Goal: Information Seeking & Learning: Learn about a topic

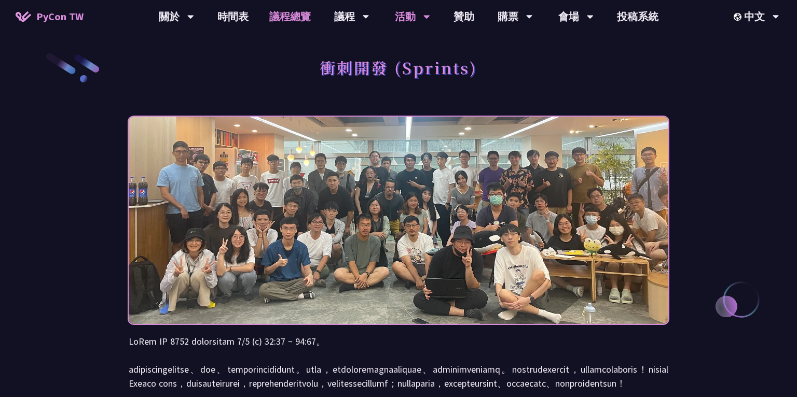
click at [291, 17] on link "議程總覽" at bounding box center [290, 16] width 62 height 33
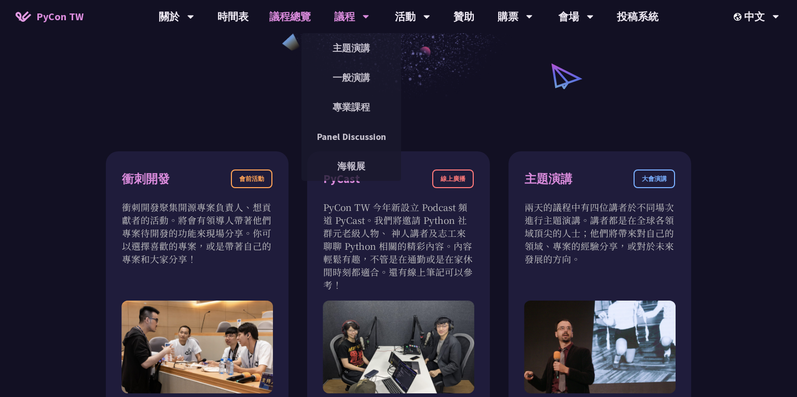
scroll to position [235, 0]
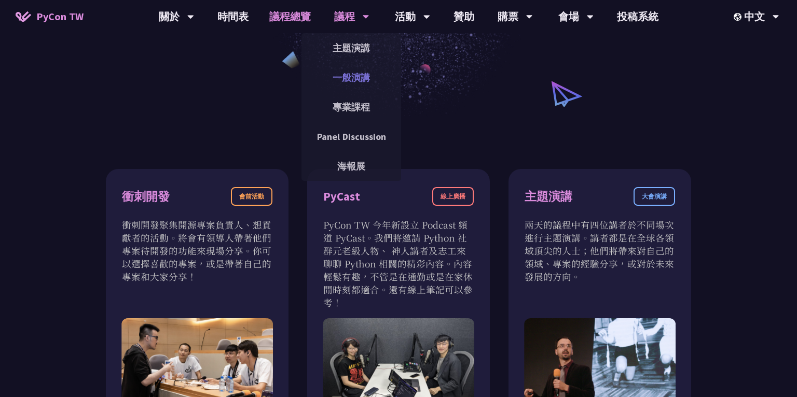
click at [357, 75] on link "一般演講" at bounding box center [351, 77] width 100 height 24
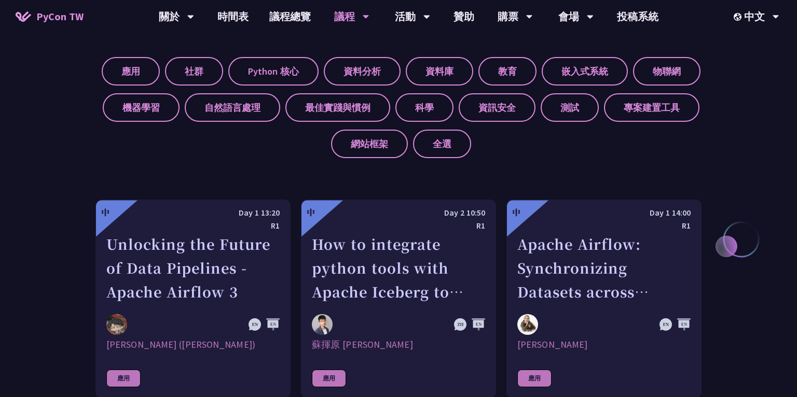
scroll to position [367, 0]
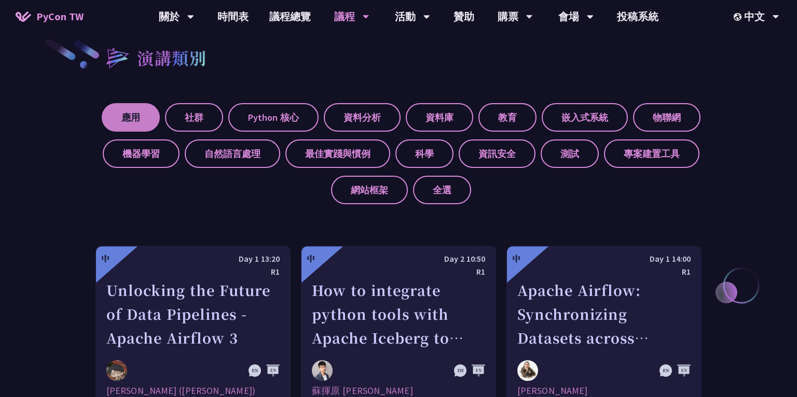
click at [124, 123] on label "應用" at bounding box center [131, 117] width 58 height 29
click at [0, 0] on input "應用" at bounding box center [0, 0] width 0 height 0
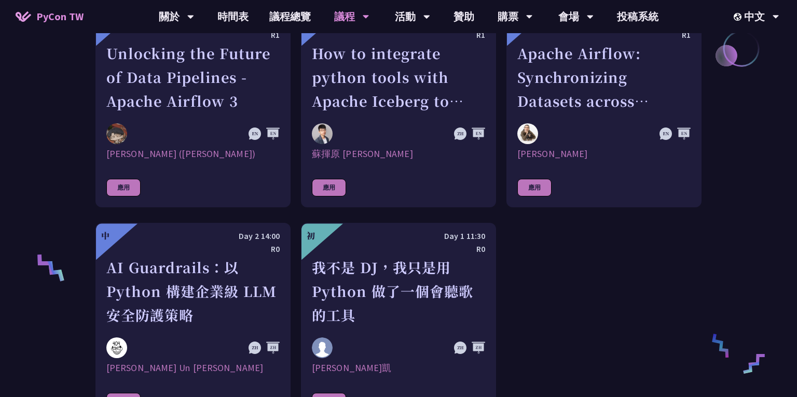
scroll to position [497, 0]
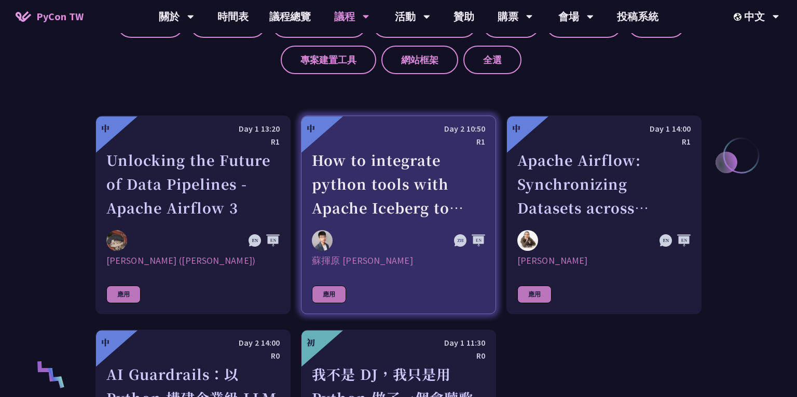
click at [380, 185] on div "How to integrate python tools with Apache Iceberg to build ETLT pipeline on Shi…" at bounding box center [398, 184] width 173 height 72
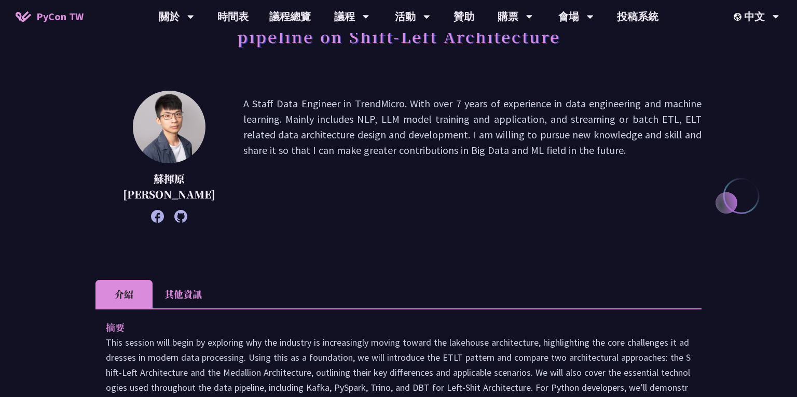
scroll to position [141, 0]
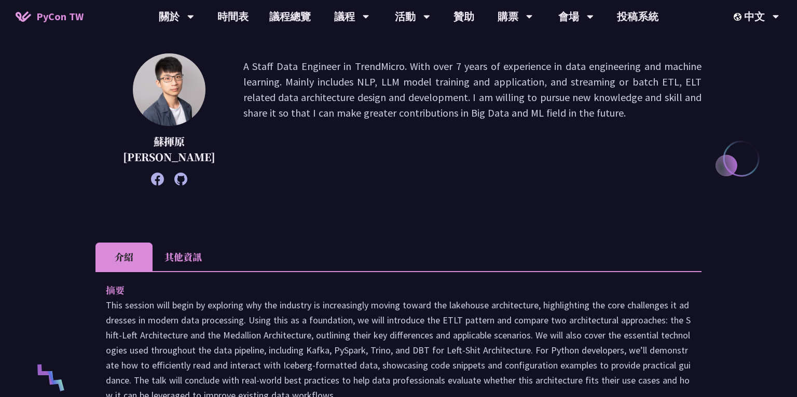
click at [186, 262] on li "其他資訊" at bounding box center [182, 257] width 61 height 29
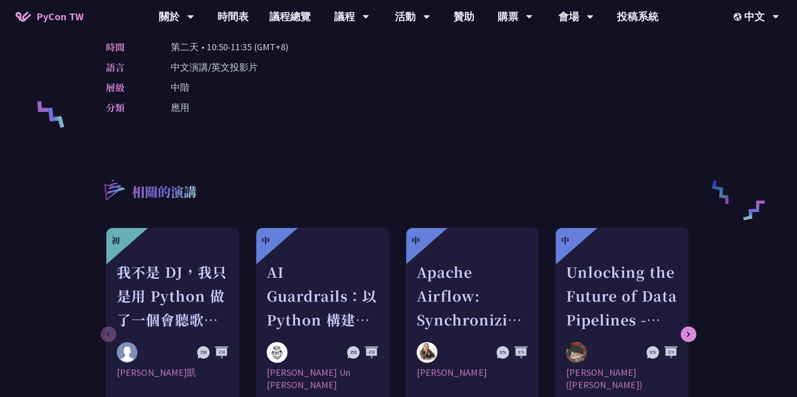
scroll to position [216, 0]
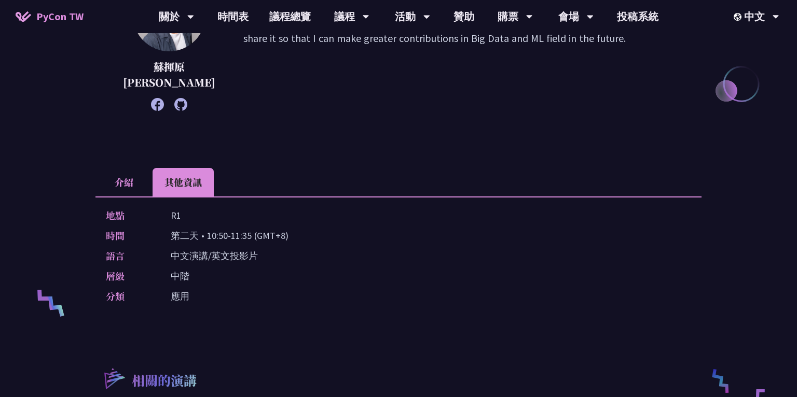
click at [113, 187] on li "介紹" at bounding box center [123, 182] width 57 height 29
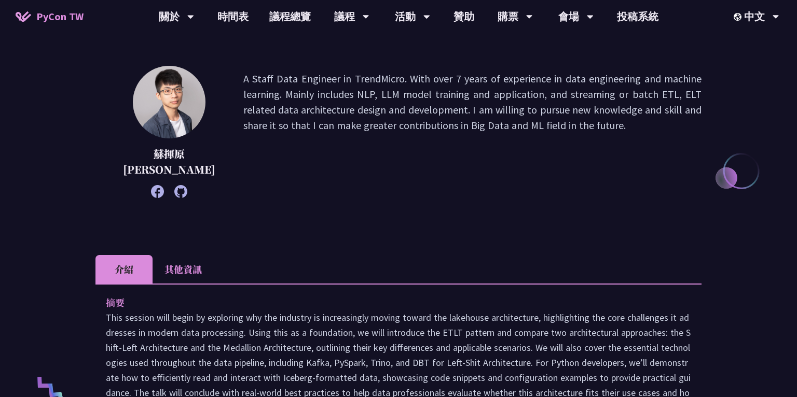
scroll to position [0, 0]
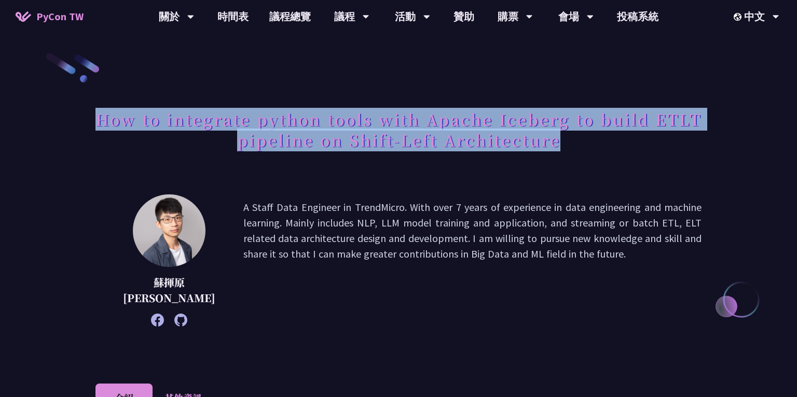
drag, startPoint x: 97, startPoint y: 121, endPoint x: 589, endPoint y: 134, distance: 491.9
click at [589, 134] on h1 "How to integrate python tools with Apache Iceberg to build ETLT pipeline on Shi…" at bounding box center [398, 130] width 606 height 52
copy h1 "How to integrate python tools with Apache Iceberg to build ETLT pipeline on Shi…"
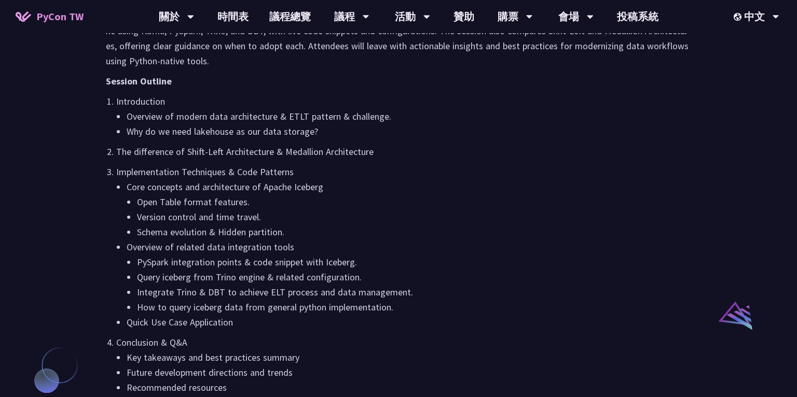
scroll to position [606, 0]
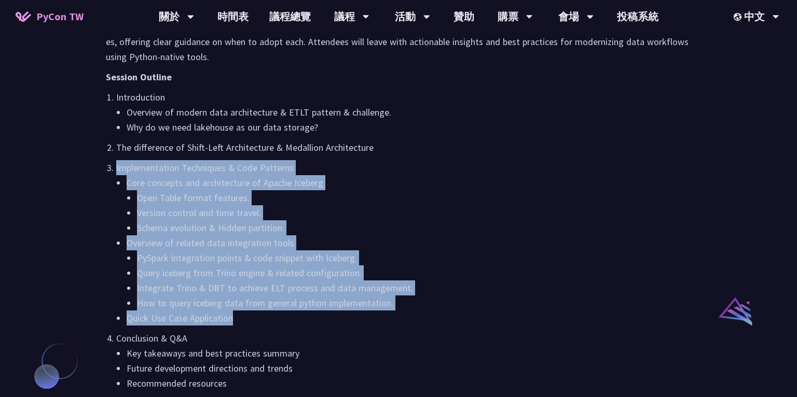
drag, startPoint x: 104, startPoint y: 164, endPoint x: 258, endPoint y: 311, distance: 212.0
click at [258, 311] on div "摘要 說明 This session introduces how the Shift-Left Architecture, combined with th…" at bounding box center [398, 182] width 606 height 751
copy li "Implementation Techniques & Code Patterns Core concepts and architecture of Apa…"
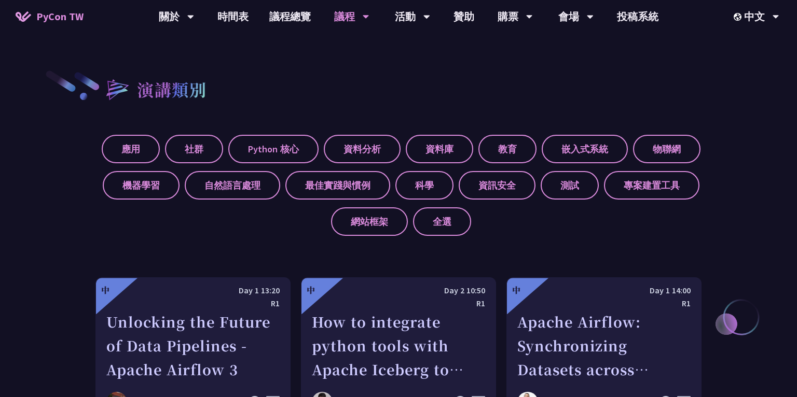
scroll to position [320, 0]
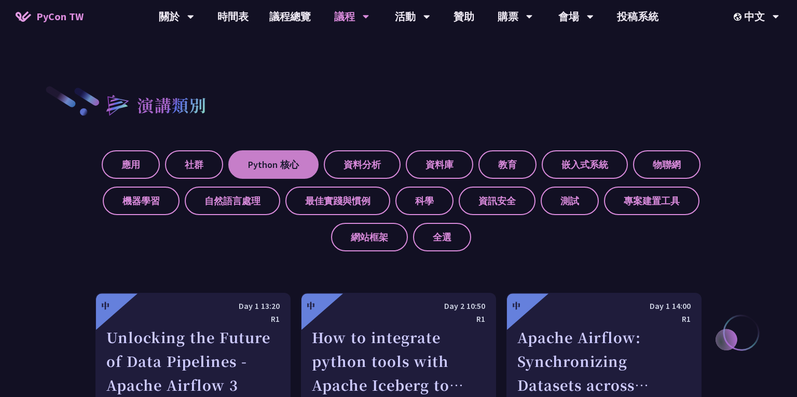
click at [263, 161] on label "Python 核心" at bounding box center [273, 164] width 90 height 29
click at [0, 0] on input "Python 核心" at bounding box center [0, 0] width 0 height 0
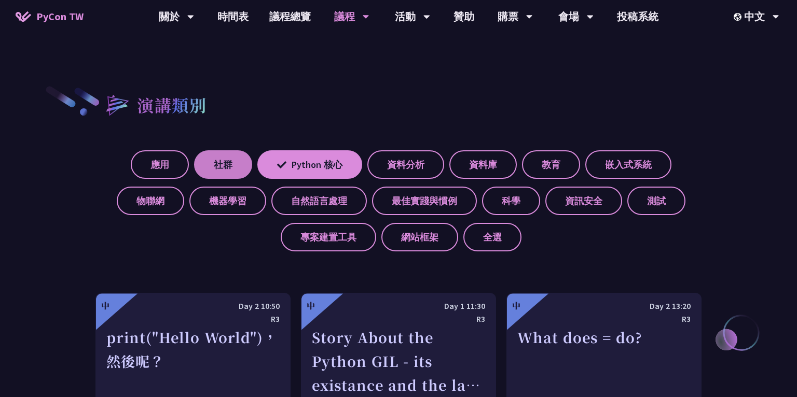
click at [208, 162] on label "社群" at bounding box center [223, 164] width 58 height 29
click at [0, 0] on input "社群" at bounding box center [0, 0] width 0 height 0
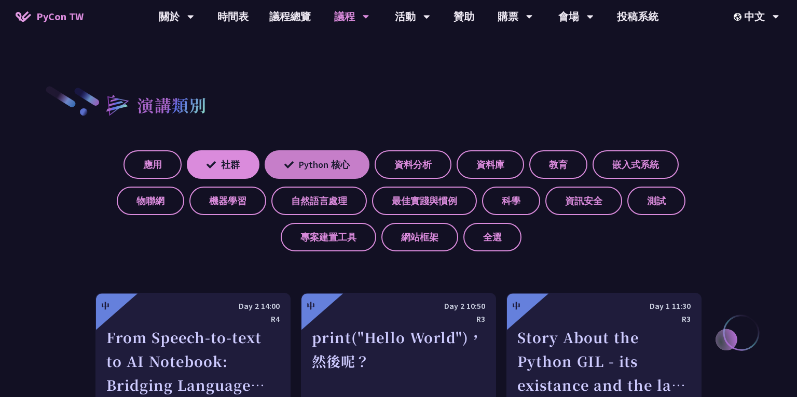
click at [323, 164] on label "Python 核心" at bounding box center [317, 164] width 105 height 29
click at [0, 0] on input "Python 核心" at bounding box center [0, 0] width 0 height 0
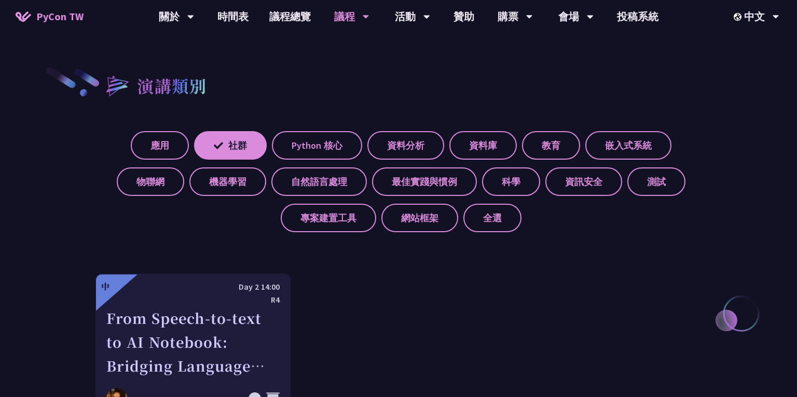
scroll to position [346, 0]
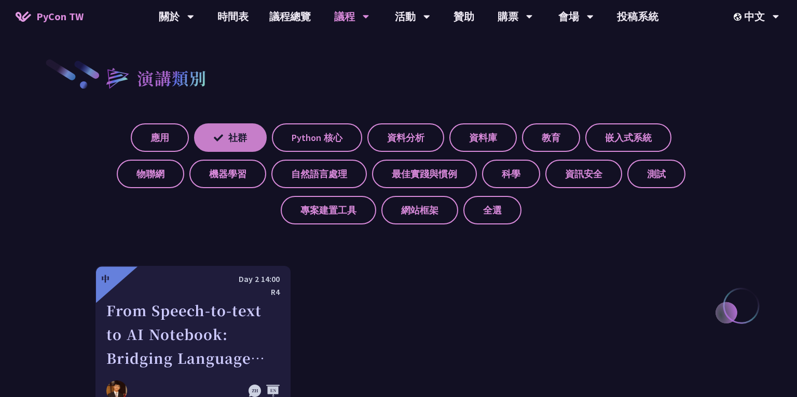
click at [220, 140] on icon at bounding box center [218, 137] width 9 height 9
click at [0, 0] on input "社群" at bounding box center [0, 0] width 0 height 0
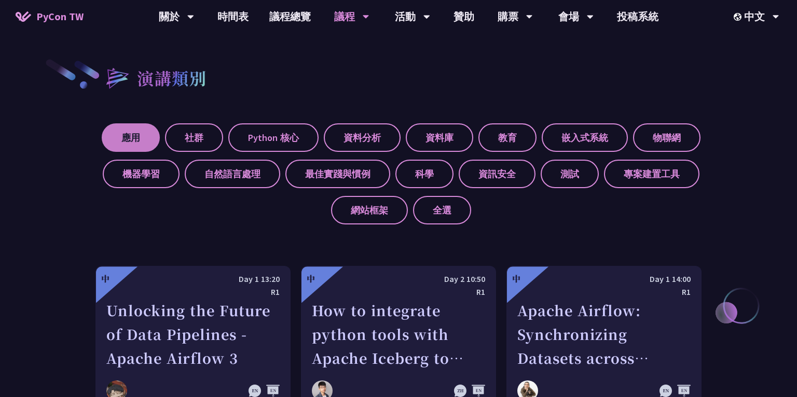
click at [140, 138] on label "應用" at bounding box center [131, 137] width 58 height 29
click at [0, 0] on input "應用" at bounding box center [0, 0] width 0 height 0
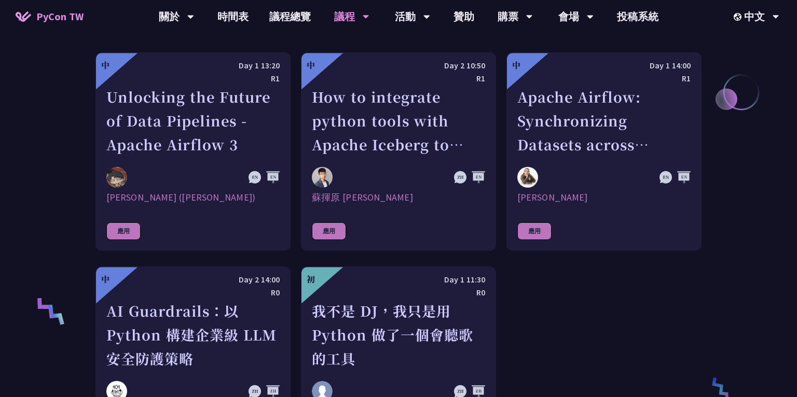
scroll to position [580, 0]
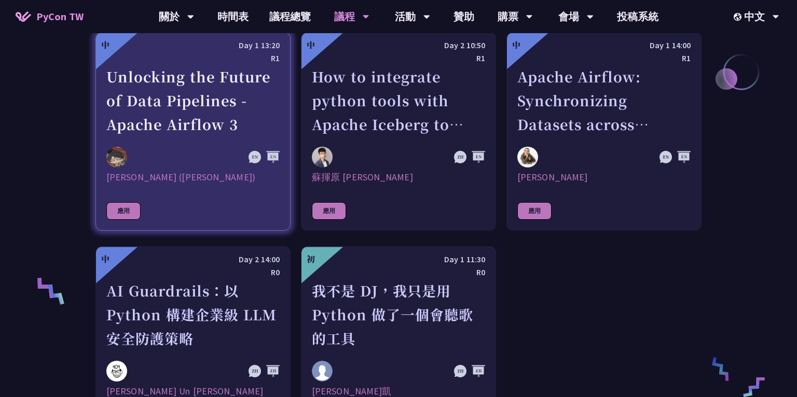
click at [148, 119] on div "Unlocking the Future of Data Pipelines - Apache Airflow 3" at bounding box center [192, 101] width 173 height 72
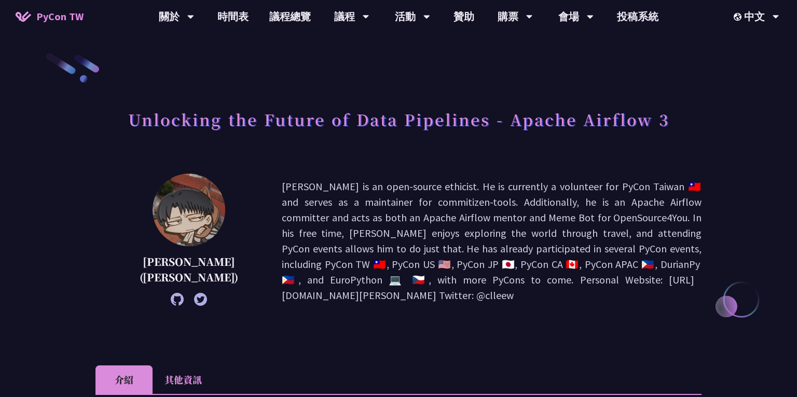
scroll to position [2, 0]
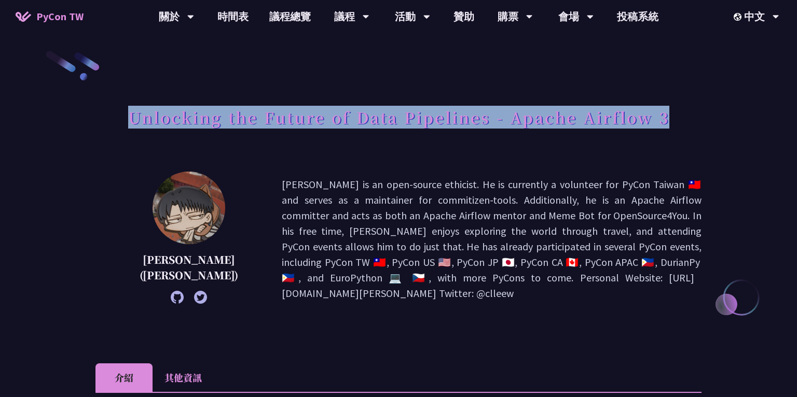
drag, startPoint x: 126, startPoint y: 118, endPoint x: 692, endPoint y: 120, distance: 566.9
click at [692, 120] on div "Unlocking the Future of Data Pipelines - Apache Airflow 3" at bounding box center [398, 129] width 606 height 54
copy h1 "Unlocking the Future of Data Pipelines - Apache Airflow 3"
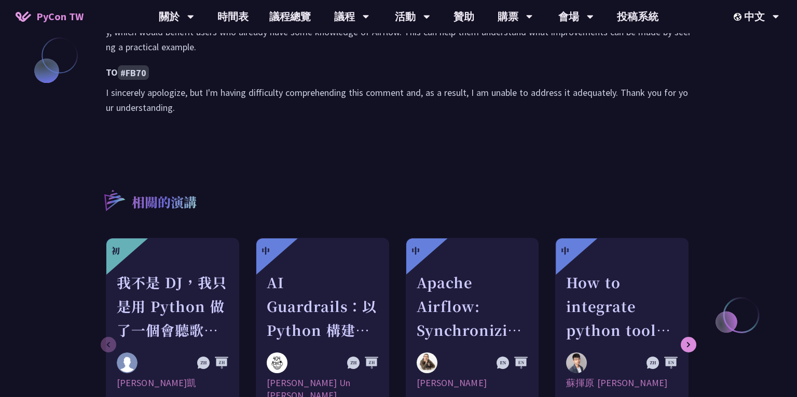
scroll to position [912, 0]
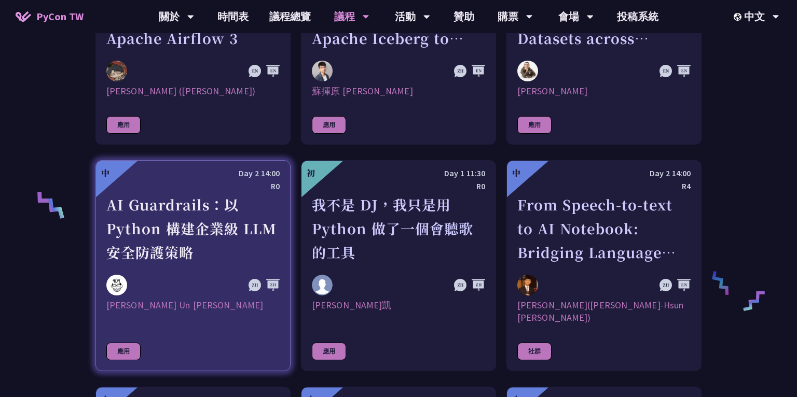
scroll to position [756, 0]
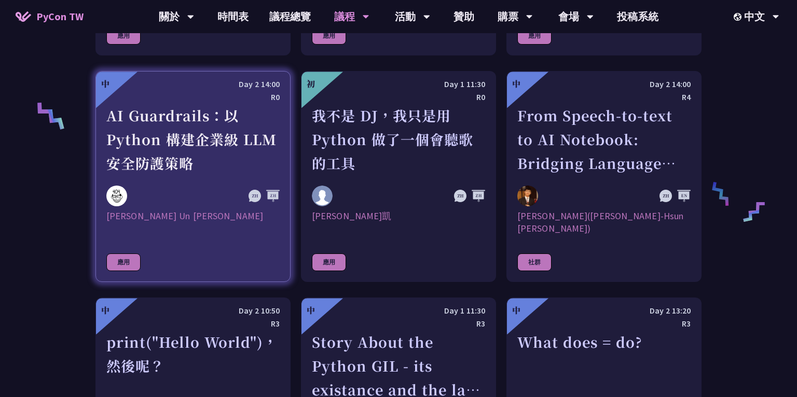
click at [189, 144] on div "AI Guardrails：以 Python 構建企業級 LLM 安全防護策略" at bounding box center [192, 140] width 173 height 72
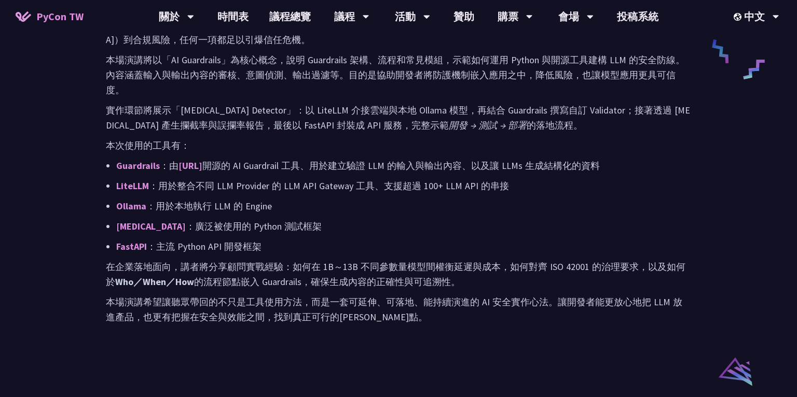
scroll to position [585, 0]
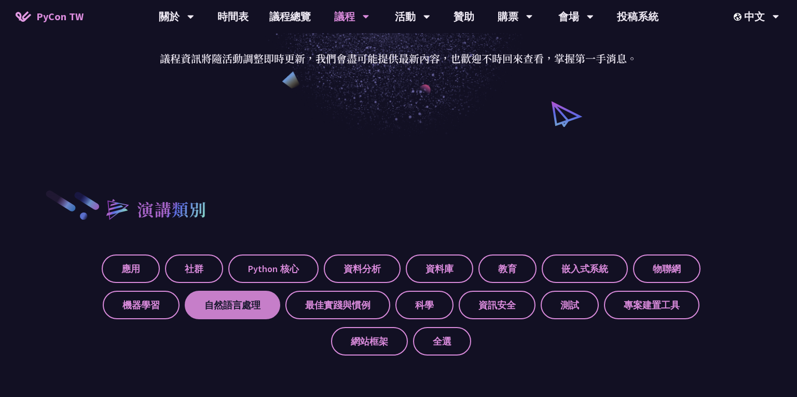
scroll to position [222, 0]
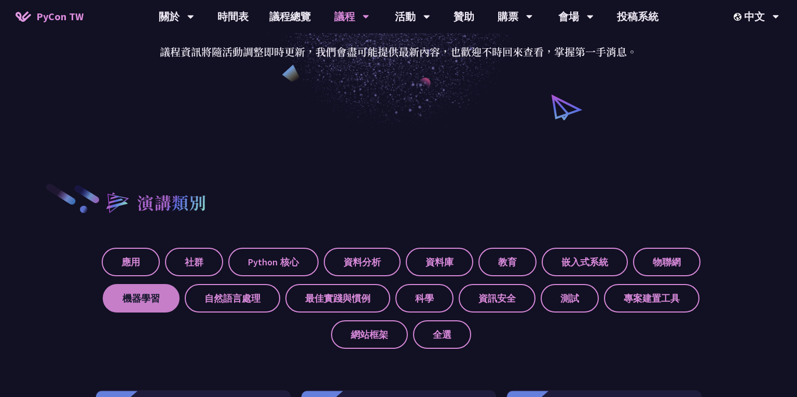
click at [152, 305] on label "機器學習" at bounding box center [141, 298] width 77 height 29
click at [0, 0] on input "機器學習" at bounding box center [0, 0] width 0 height 0
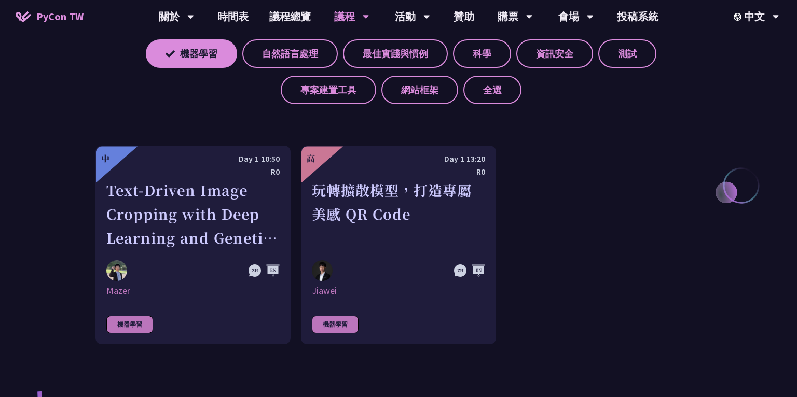
scroll to position [474, 0]
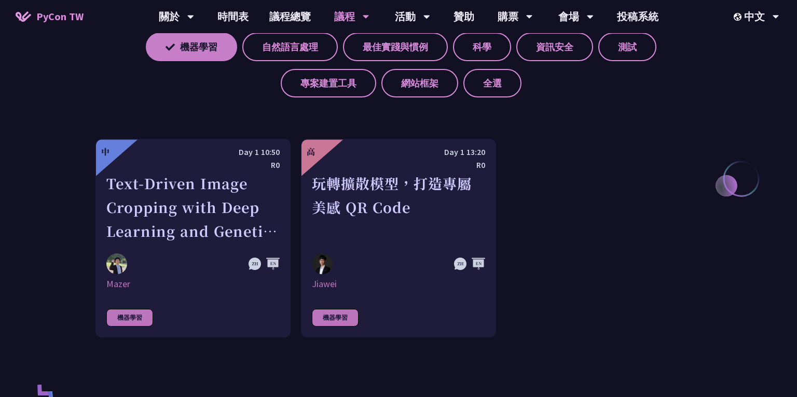
click at [172, 50] on icon at bounding box center [169, 47] width 9 height 9
click at [0, 0] on input "機器學習" at bounding box center [0, 0] width 0 height 0
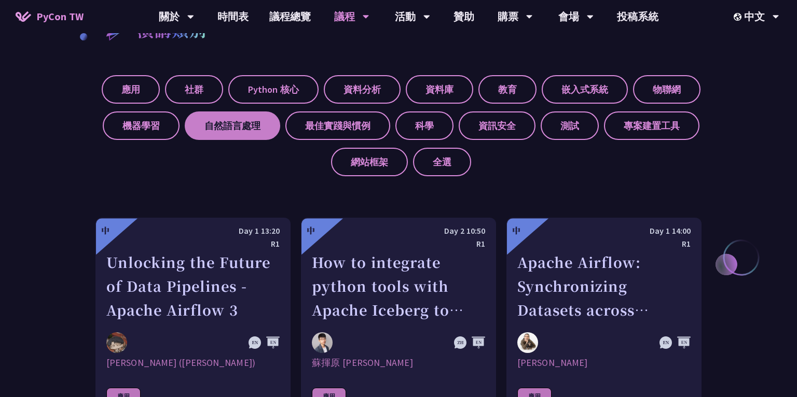
scroll to position [367, 0]
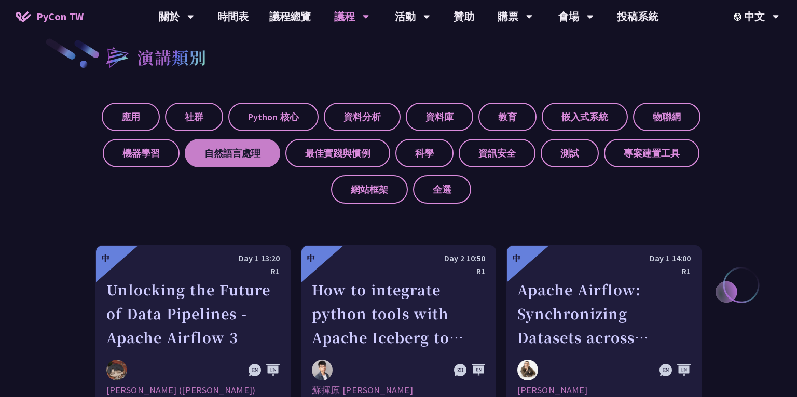
click at [238, 156] on label "自然語言處理" at bounding box center [232, 153] width 95 height 29
click at [0, 0] on input "自然語言處理" at bounding box center [0, 0] width 0 height 0
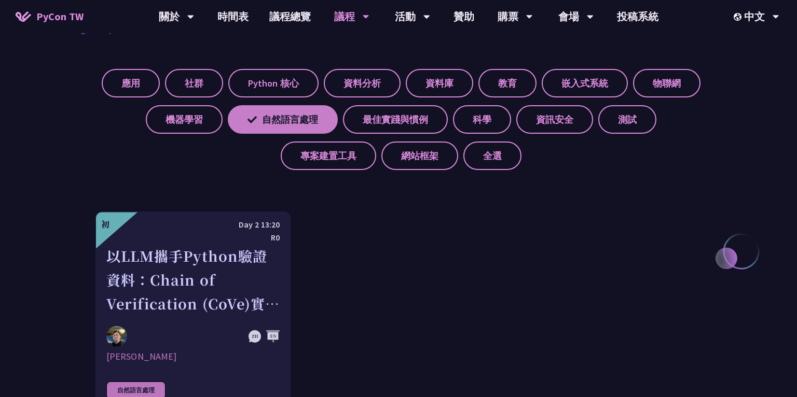
scroll to position [402, 0]
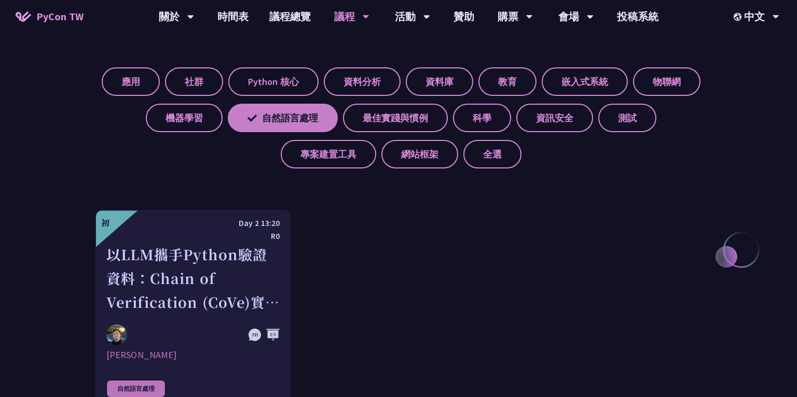
click at [260, 120] on label "自然語言處理" at bounding box center [283, 118] width 110 height 29
click at [0, 0] on input "自然語言處理" at bounding box center [0, 0] width 0 height 0
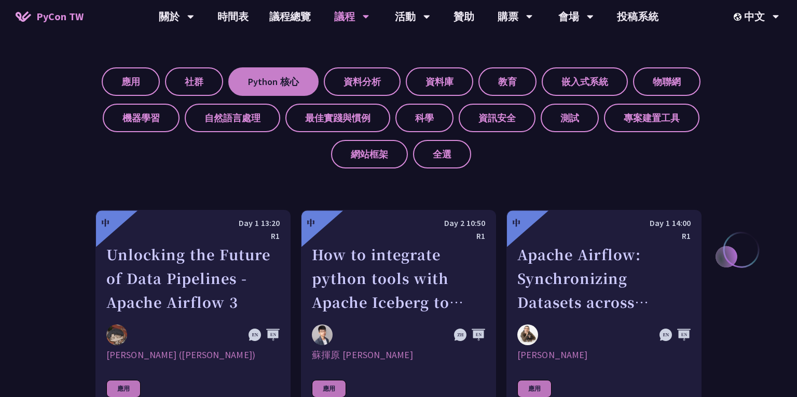
click at [273, 82] on label "Python 核心" at bounding box center [273, 81] width 90 height 29
click at [0, 0] on input "Python 核心" at bounding box center [0, 0] width 0 height 0
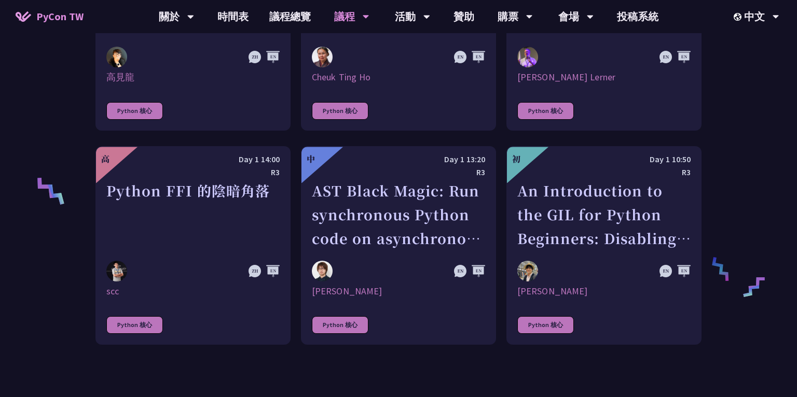
scroll to position [689, 0]
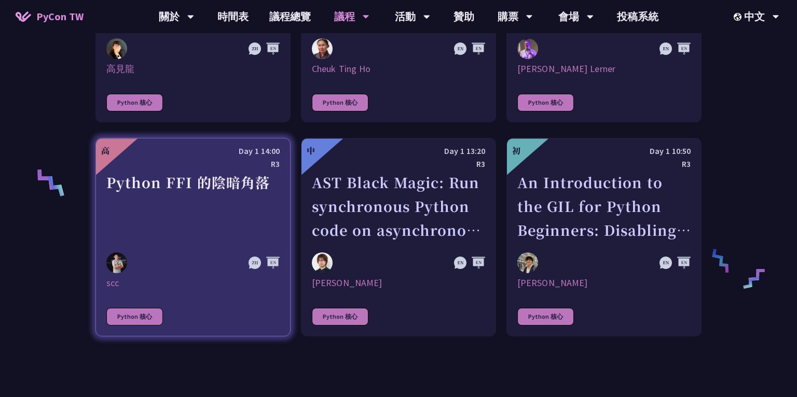
click at [206, 178] on div "Python FFI 的陰暗角落" at bounding box center [192, 207] width 173 height 72
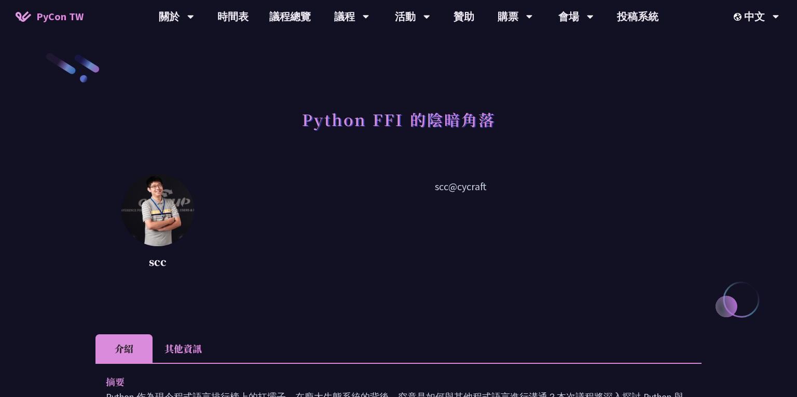
scroll to position [689, 0]
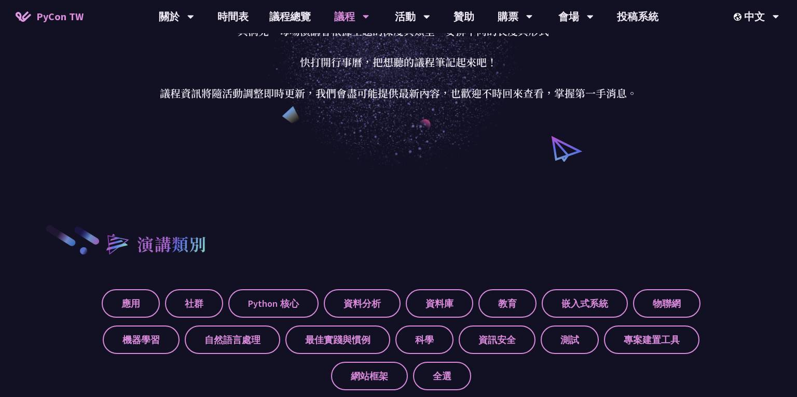
drag, startPoint x: 384, startPoint y: 304, endPoint x: 368, endPoint y: 265, distance: 42.6
click at [384, 304] on label "資料分析" at bounding box center [362, 303] width 77 height 29
click at [0, 0] on input "資料分析" at bounding box center [0, 0] width 0 height 0
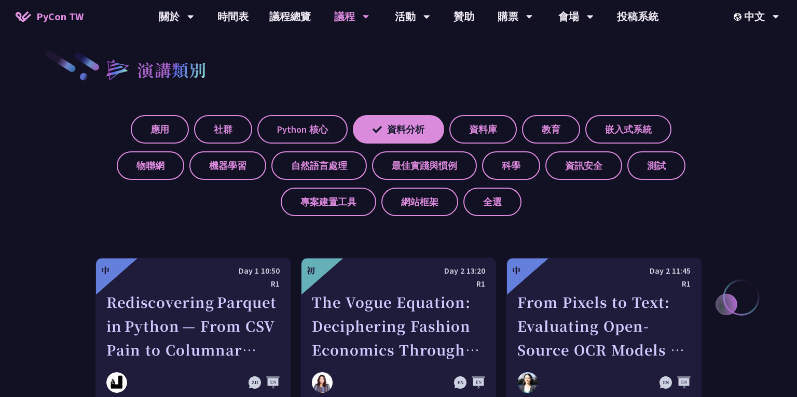
scroll to position [307, 0]
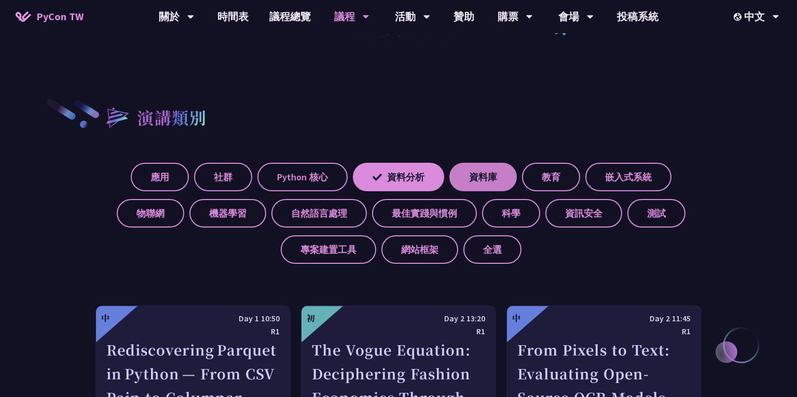
click at [480, 175] on label "資料庫" at bounding box center [482, 177] width 67 height 29
click at [0, 0] on input "資料庫" at bounding box center [0, 0] width 0 height 0
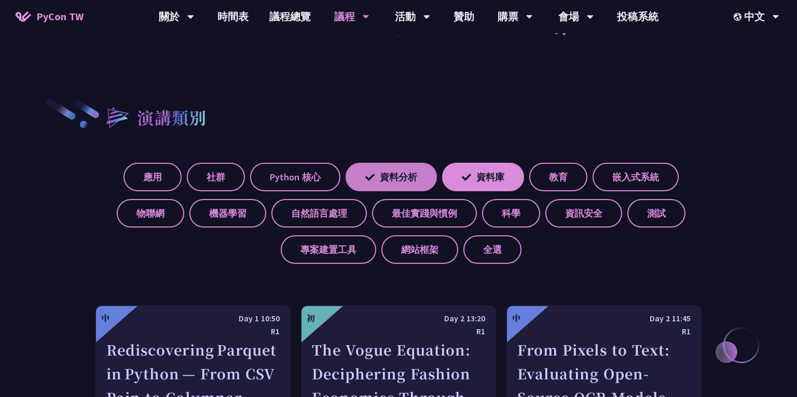
click at [389, 173] on label "資料分析" at bounding box center [390, 177] width 91 height 29
click at [0, 0] on input "資料分析" at bounding box center [0, 0] width 0 height 0
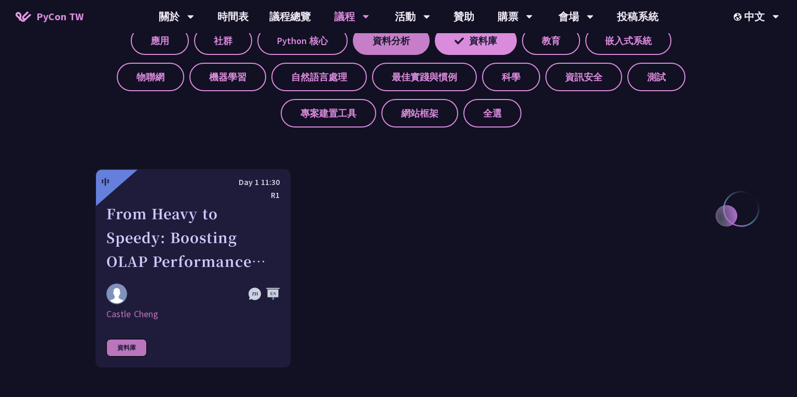
scroll to position [454, 0]
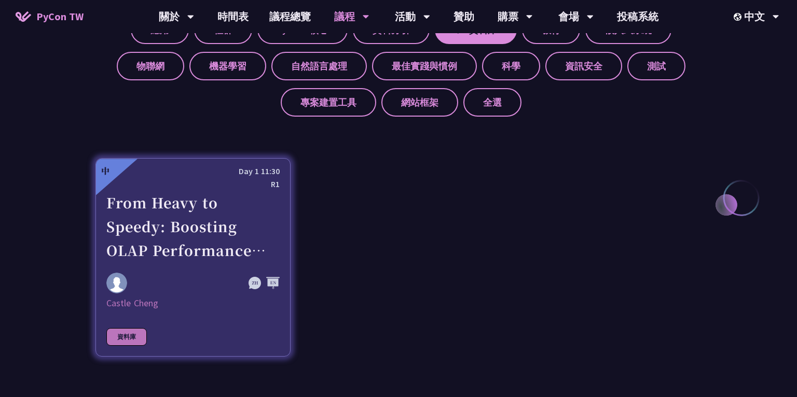
click at [175, 216] on div "From Heavy to Speedy: Boosting OLAP Performance with Spark Variant Shredding" at bounding box center [192, 227] width 173 height 72
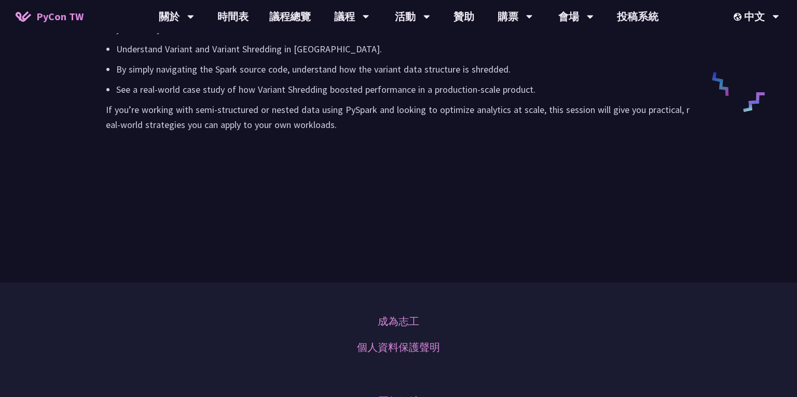
scroll to position [439, 0]
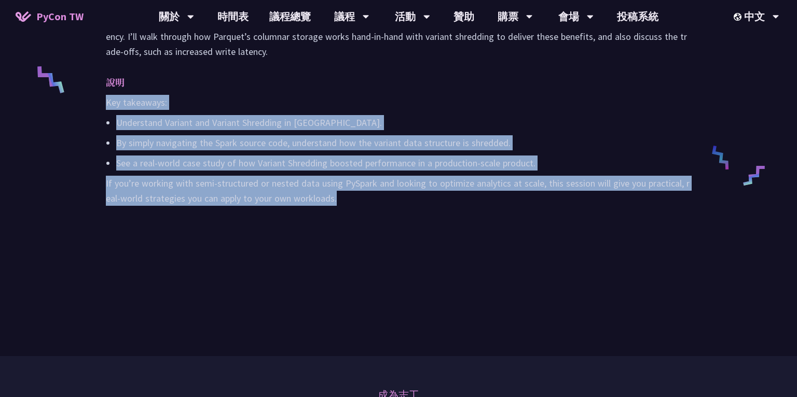
drag, startPoint x: 106, startPoint y: 101, endPoint x: 459, endPoint y: 215, distance: 371.4
click at [459, 215] on div "摘要 Struggling with slow OLAP queries on messy JSON data? In this talk, I’ll sha…" at bounding box center [398, 94] width 606 height 274
copy div "Key takeaways: Understand Variant and Variant Shredding in [GEOGRAPHIC_DATA]. B…"
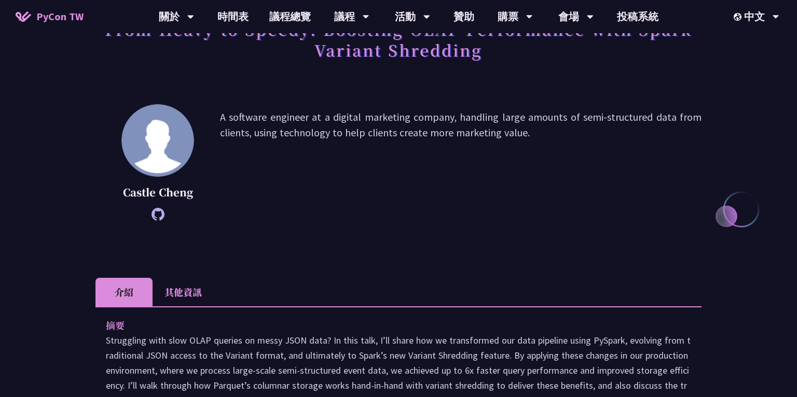
scroll to position [71, 0]
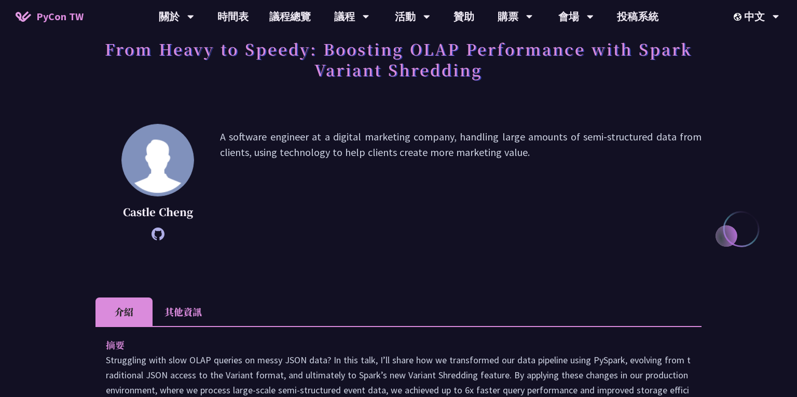
click at [321, 211] on p "A software engineer at a digital marketing company, handling large amounts of s…" at bounding box center [460, 182] width 481 height 106
click at [191, 312] on li "其他資訊" at bounding box center [182, 312] width 61 height 29
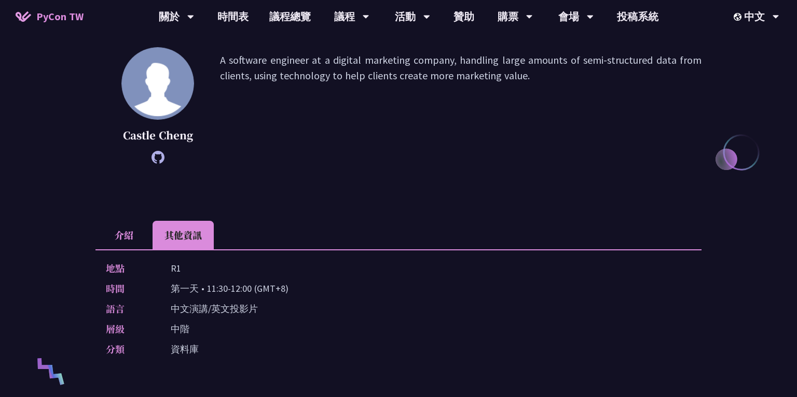
scroll to position [0, 0]
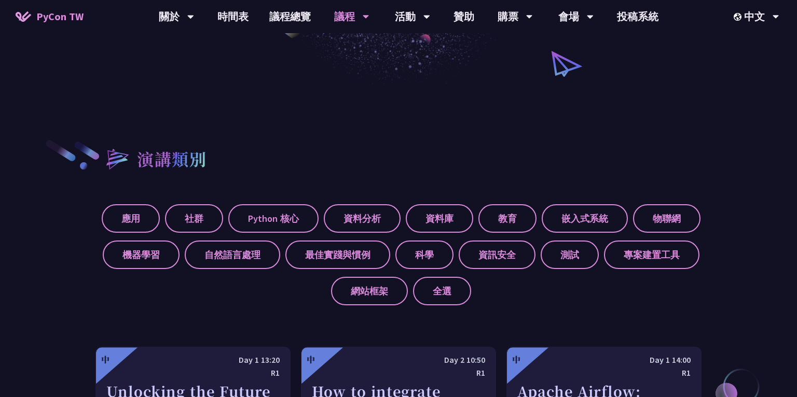
scroll to position [202, 0]
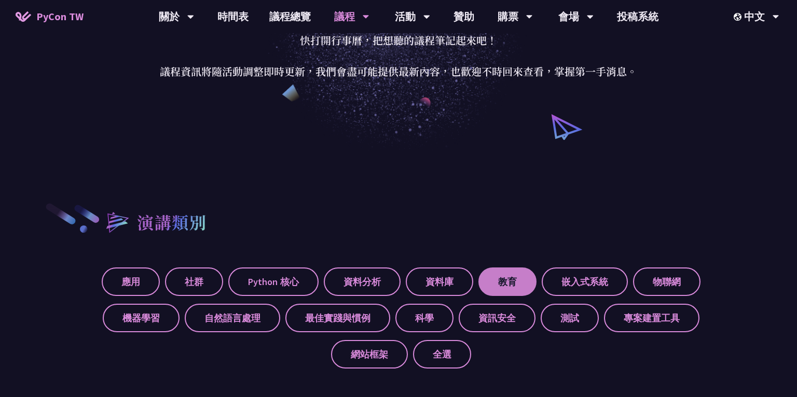
click at [502, 284] on label "教育" at bounding box center [507, 282] width 58 height 29
click at [0, 0] on input "教育" at bounding box center [0, 0] width 0 height 0
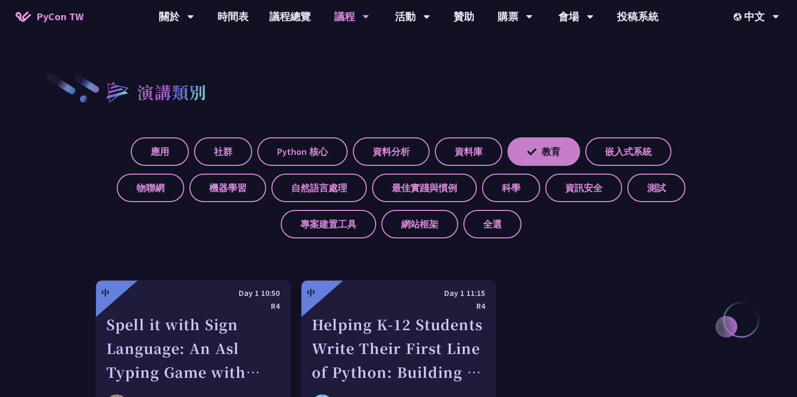
scroll to position [380, 0]
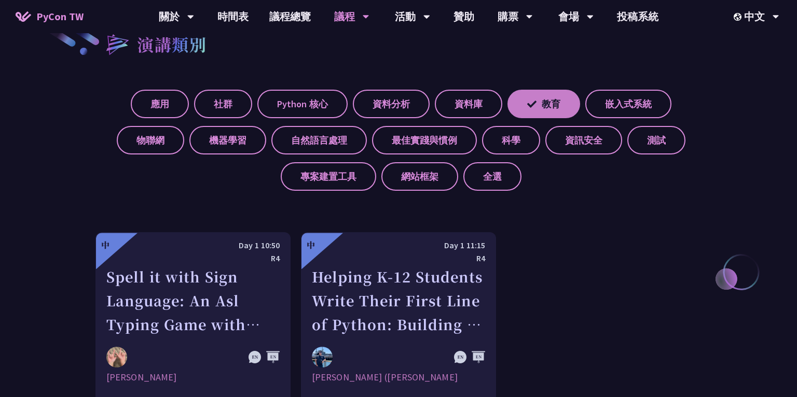
click at [557, 99] on label "教育" at bounding box center [543, 104] width 73 height 29
click at [0, 0] on input "教育" at bounding box center [0, 0] width 0 height 0
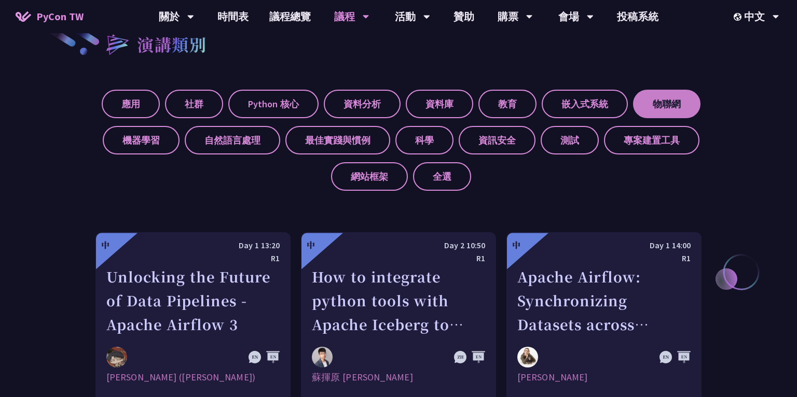
click at [675, 99] on label "物聯網" at bounding box center [666, 104] width 67 height 29
click at [0, 0] on input "物聯網" at bounding box center [0, 0] width 0 height 0
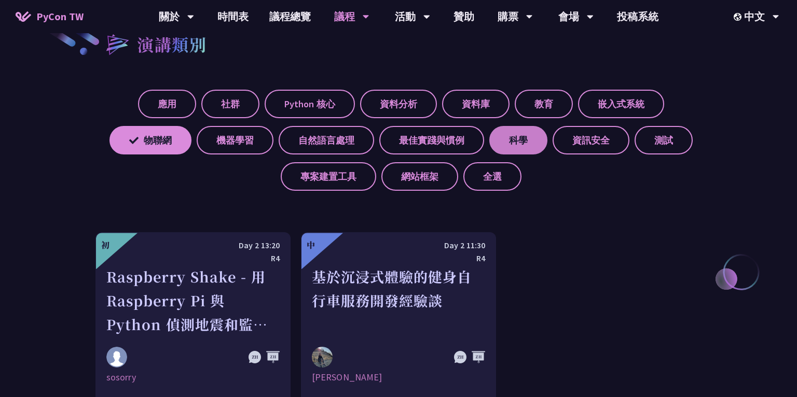
drag, startPoint x: 622, startPoint y: 105, endPoint x: 540, endPoint y: 141, distance: 89.2
click at [622, 105] on label "嵌入式系統" at bounding box center [621, 104] width 86 height 29
click at [0, 0] on input "嵌入式系統" at bounding box center [0, 0] width 0 height 0
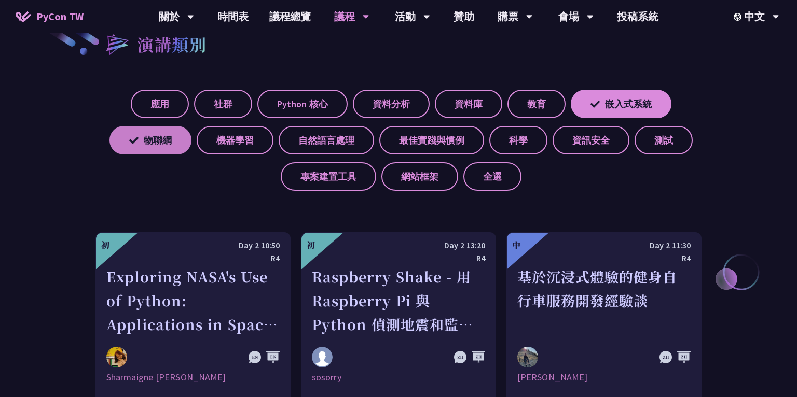
click at [162, 146] on label "物聯網" at bounding box center [150, 140] width 82 height 29
click at [0, 0] on input "物聯網" at bounding box center [0, 0] width 0 height 0
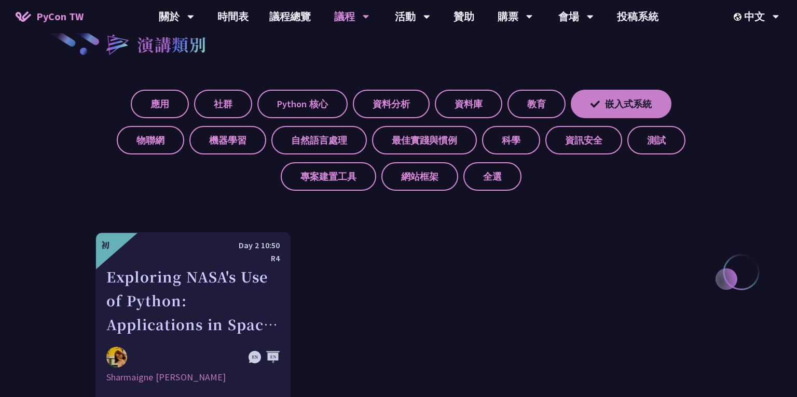
click at [622, 104] on label "嵌入式系統" at bounding box center [621, 104] width 101 height 29
click at [0, 0] on input "嵌入式系統" at bounding box center [0, 0] width 0 height 0
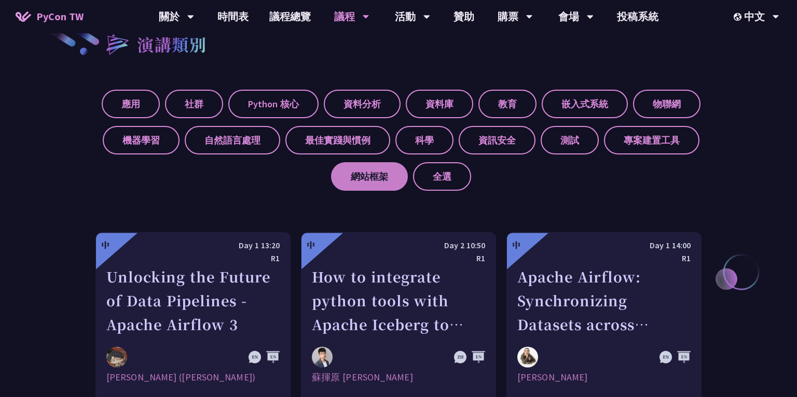
click at [377, 179] on label "網站框架" at bounding box center [369, 176] width 77 height 29
click at [0, 0] on input "網站框架" at bounding box center [0, 0] width 0 height 0
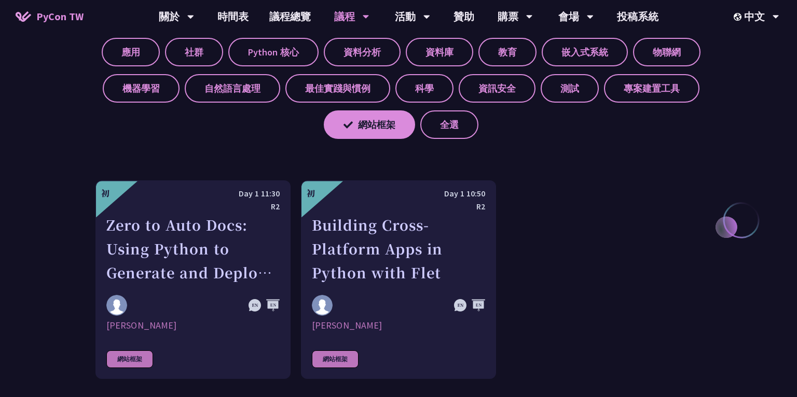
scroll to position [434, 0]
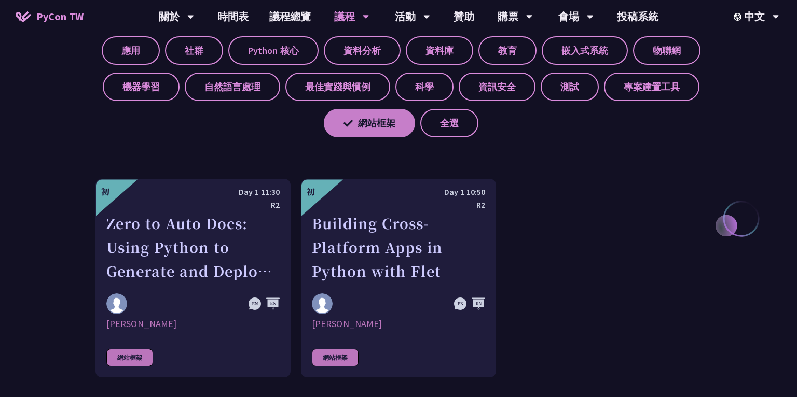
click at [374, 126] on label "網站框架" at bounding box center [369, 123] width 91 height 29
click at [0, 0] on input "網站框架" at bounding box center [0, 0] width 0 height 0
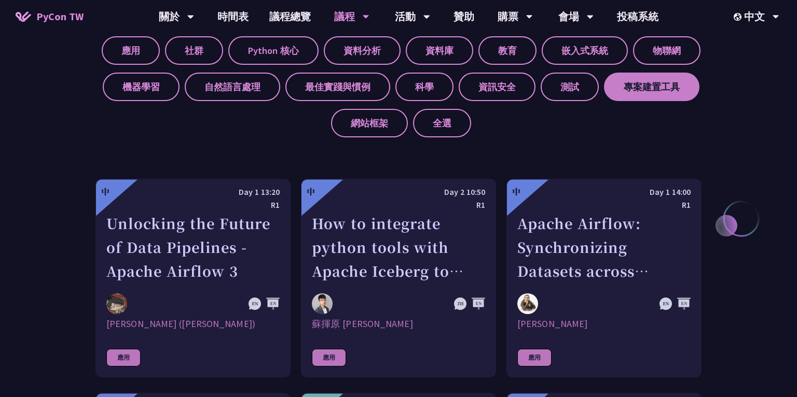
click at [640, 87] on label "專案建置工具" at bounding box center [651, 87] width 95 height 29
click at [0, 0] on input "專案建置工具" at bounding box center [0, 0] width 0 height 0
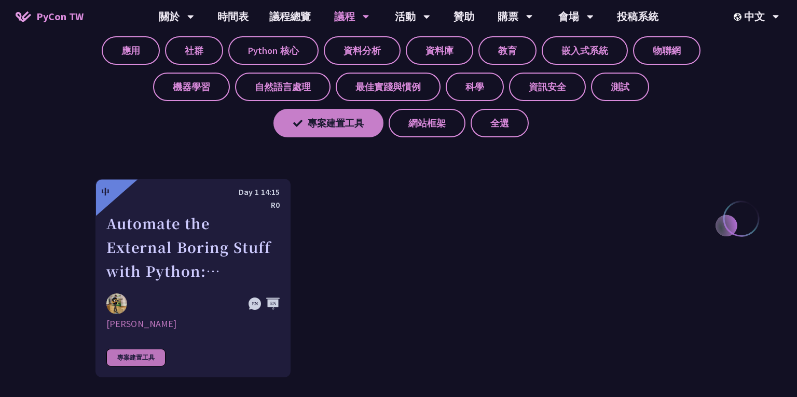
click at [313, 124] on label "專案建置工具" at bounding box center [328, 123] width 110 height 29
click at [0, 0] on input "專案建置工具" at bounding box center [0, 0] width 0 height 0
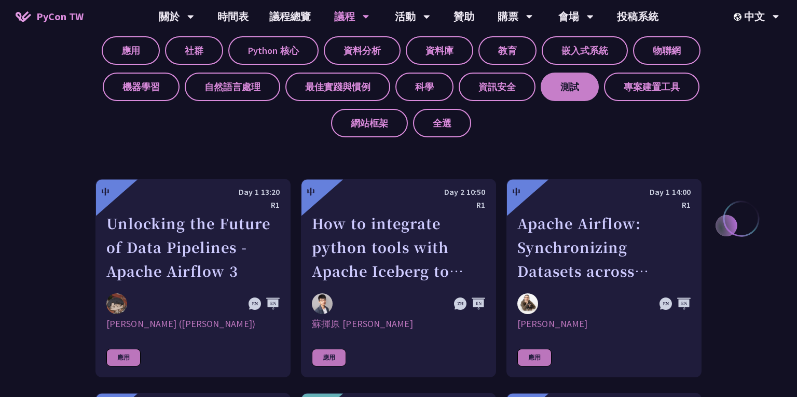
click at [567, 88] on label "測試" at bounding box center [569, 87] width 58 height 29
click at [0, 0] on input "測試" at bounding box center [0, 0] width 0 height 0
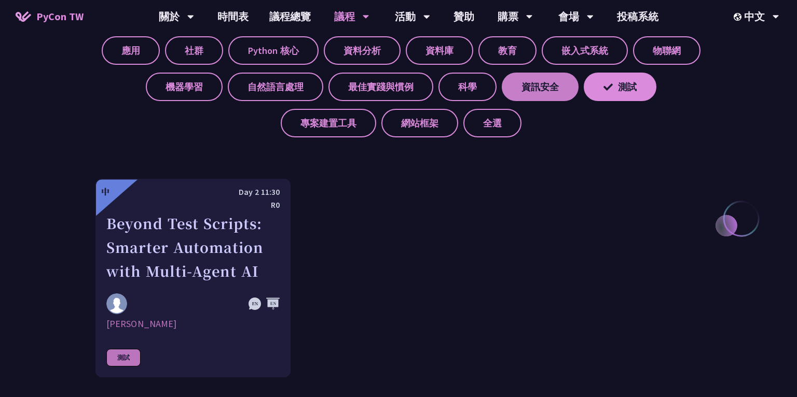
click at [566, 86] on label "資訊安全" at bounding box center [540, 87] width 77 height 29
click at [0, 0] on input "資訊安全" at bounding box center [0, 0] width 0 height 0
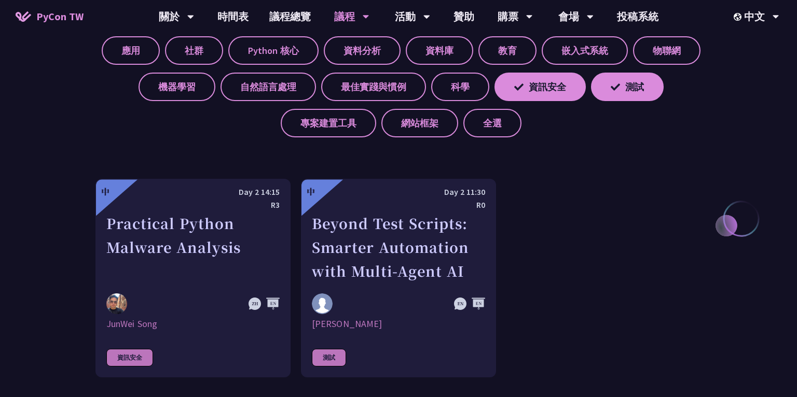
click at [589, 87] on div "應用 社群 Python 核心 資料分析 資料庫 教育 嵌入式系統 物聯網 機器學習 自然語言處理 最佳實踐與慣例 科學 資訊安全 測試 專案建置工具 網站框…" at bounding box center [398, 83] width 606 height 109
click at [616, 87] on icon at bounding box center [614, 86] width 9 height 9
click at [0, 0] on input "測試" at bounding box center [0, 0] width 0 height 0
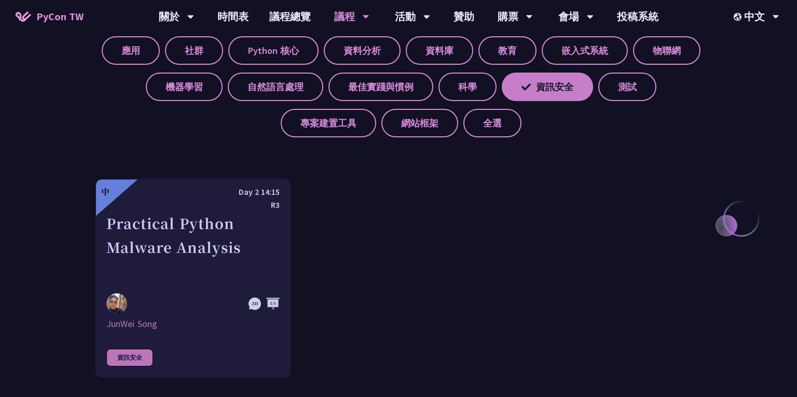
click at [534, 88] on label "資訊安全" at bounding box center [547, 87] width 91 height 29
click at [0, 0] on input "資訊安全" at bounding box center [0, 0] width 0 height 0
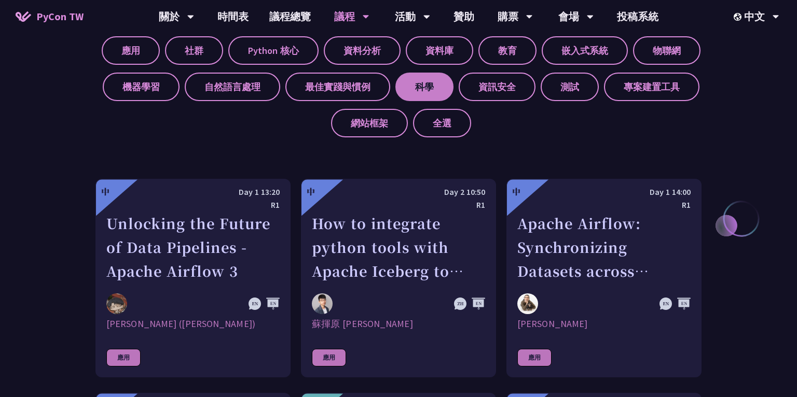
click at [424, 90] on label "科學" at bounding box center [424, 87] width 58 height 29
click at [0, 0] on input "科學" at bounding box center [0, 0] width 0 height 0
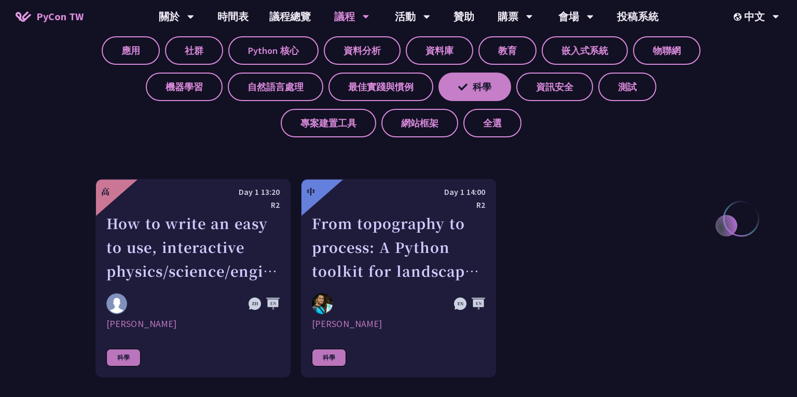
click at [465, 86] on icon at bounding box center [462, 86] width 9 height 9
click at [0, 0] on input "科學" at bounding box center [0, 0] width 0 height 0
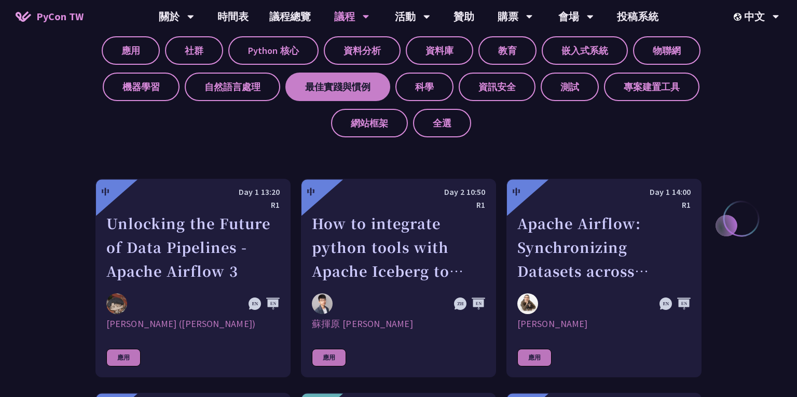
click at [351, 90] on label "最佳實踐與慣例" at bounding box center [337, 87] width 105 height 29
click at [0, 0] on input "最佳實踐與慣例" at bounding box center [0, 0] width 0 height 0
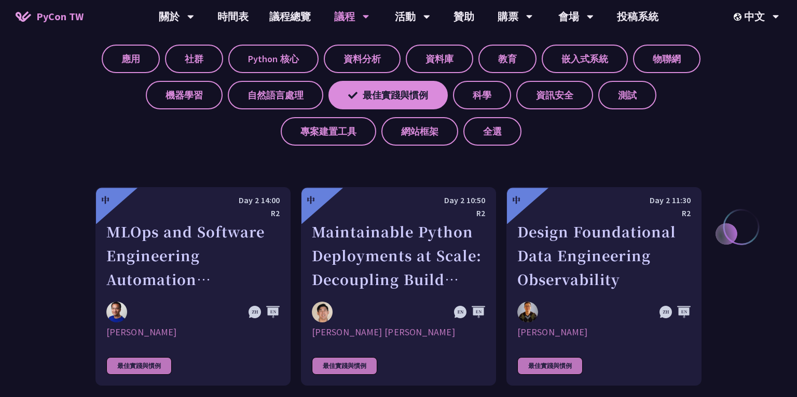
scroll to position [505, 0]
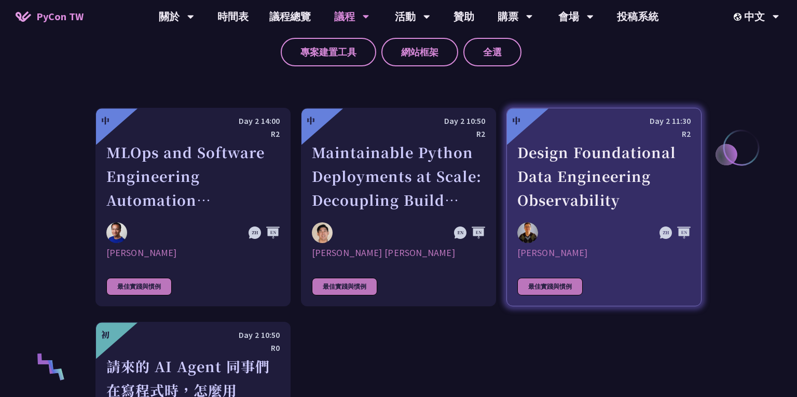
click at [556, 147] on div "Design Foundational Data Engineering Observability" at bounding box center [603, 177] width 173 height 72
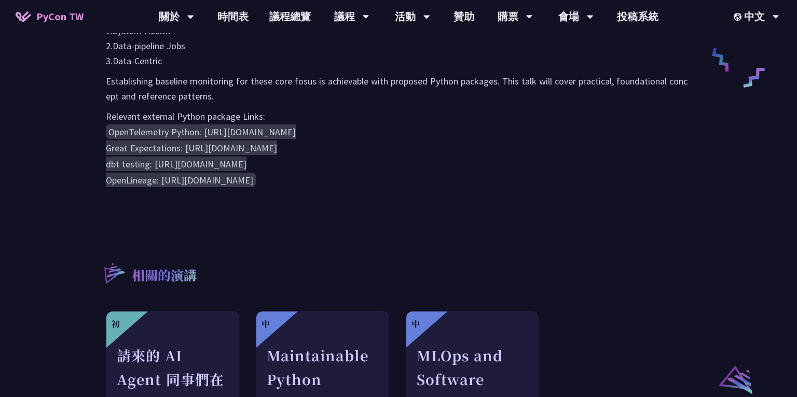
scroll to position [527, 0]
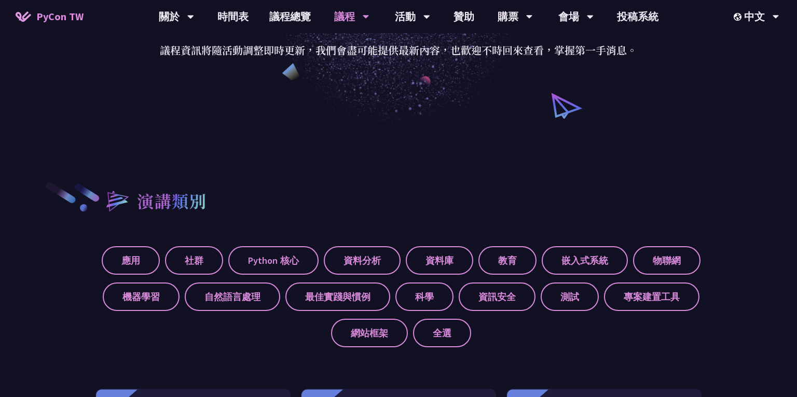
scroll to position [243, 0]
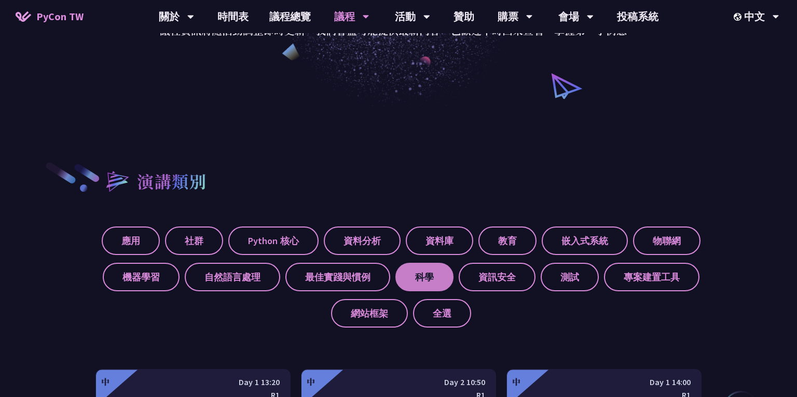
click at [409, 284] on label "科學" at bounding box center [424, 277] width 58 height 29
click at [0, 0] on input "科學" at bounding box center [0, 0] width 0 height 0
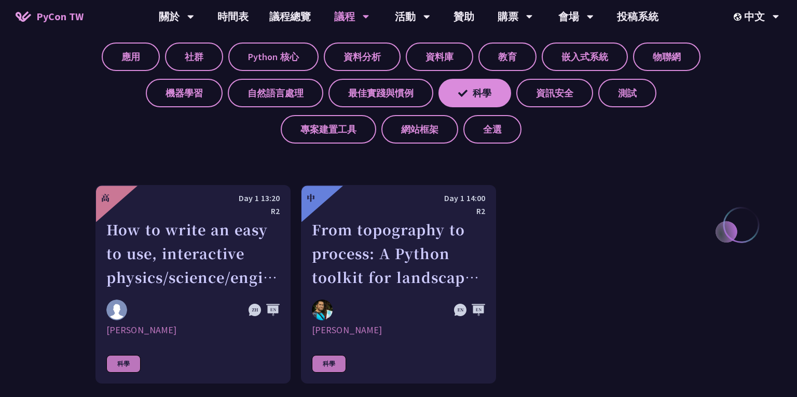
scroll to position [426, 0]
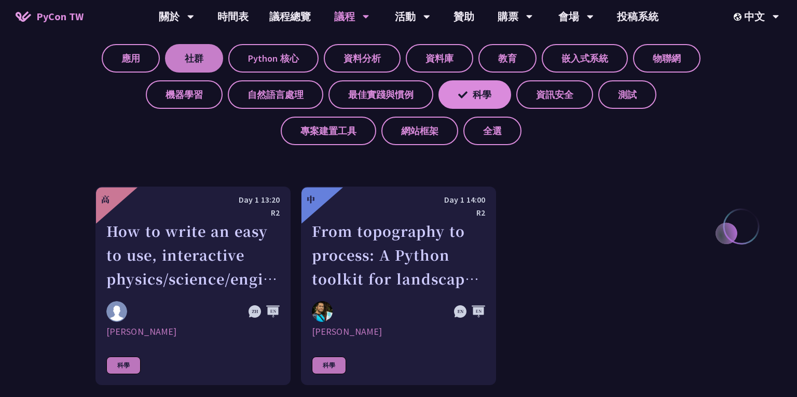
click at [198, 59] on label "社群" at bounding box center [194, 58] width 58 height 29
click at [0, 0] on input "社群" at bounding box center [0, 0] width 0 height 0
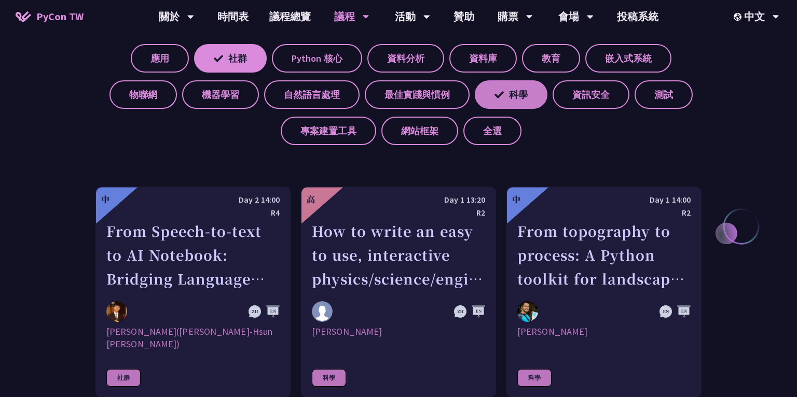
click at [512, 95] on label "科學" at bounding box center [511, 94] width 73 height 29
click at [0, 0] on input "科學" at bounding box center [0, 0] width 0 height 0
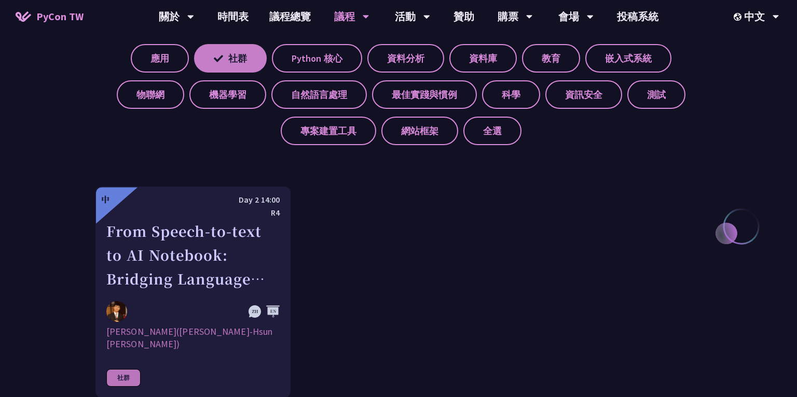
click at [235, 60] on label "社群" at bounding box center [230, 58] width 73 height 29
click at [0, 0] on input "社群" at bounding box center [0, 0] width 0 height 0
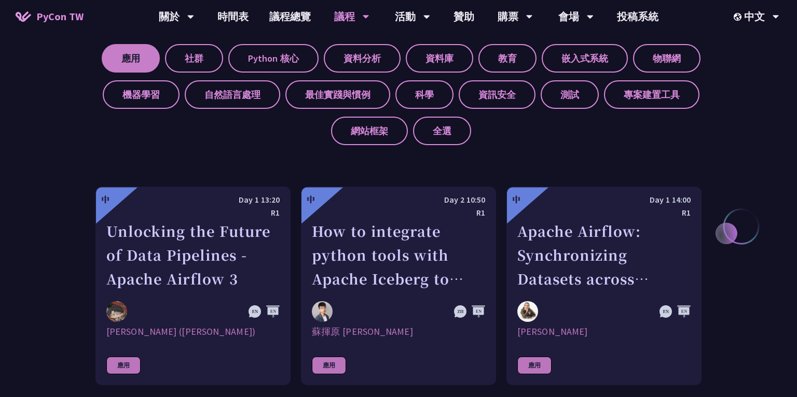
click at [124, 59] on label "應用" at bounding box center [131, 58] width 58 height 29
click at [0, 0] on input "應用" at bounding box center [0, 0] width 0 height 0
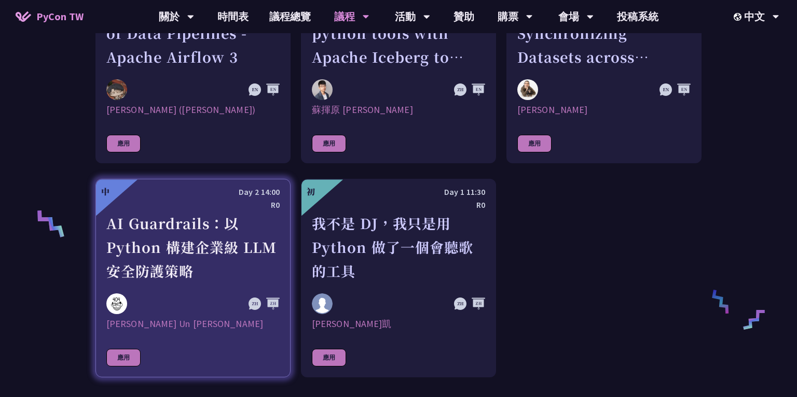
scroll to position [640, 0]
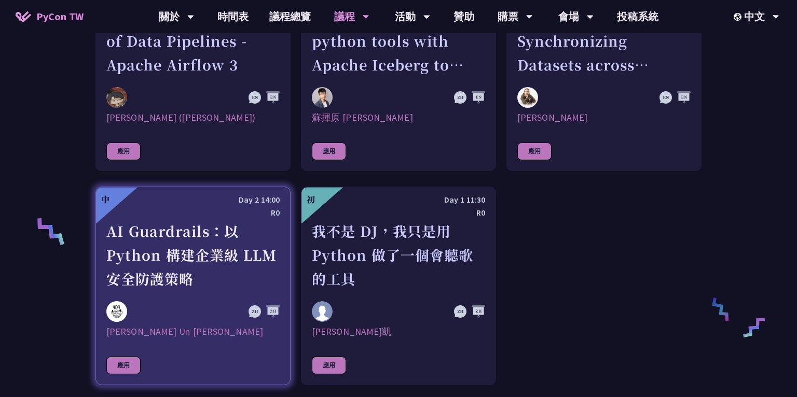
click at [204, 253] on div "AI Guardrails：以 Python 構建企業級 LLM 安全防護策略" at bounding box center [192, 255] width 173 height 72
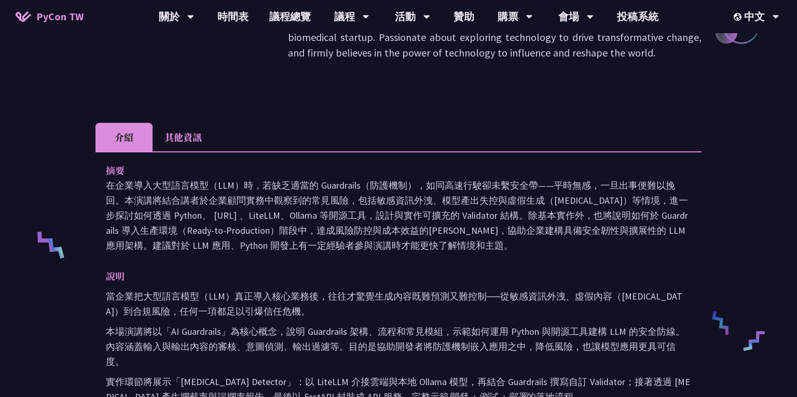
scroll to position [308, 0]
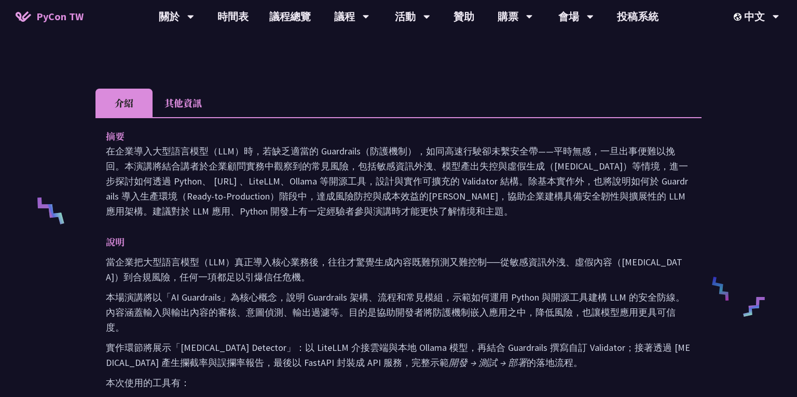
click at [180, 89] on li "其他資訊" at bounding box center [182, 103] width 61 height 29
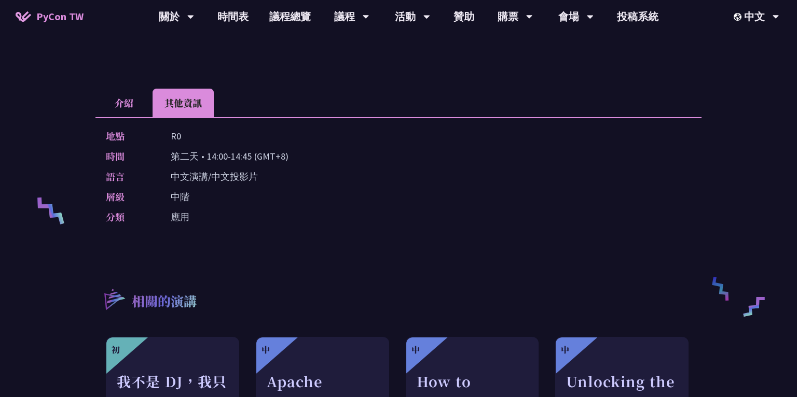
click at [131, 89] on li "介紹" at bounding box center [123, 103] width 57 height 29
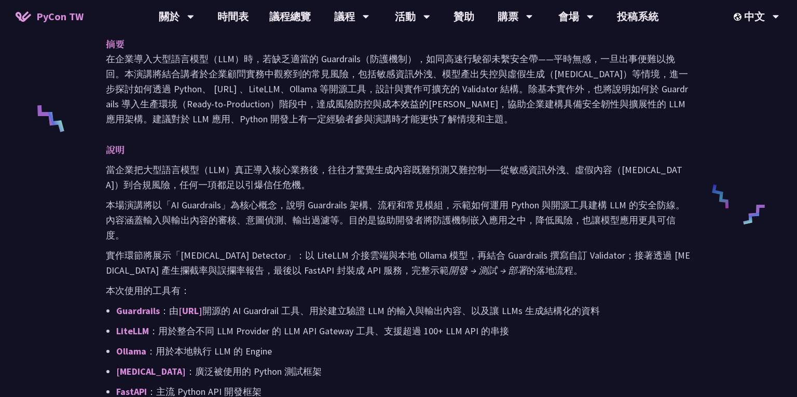
scroll to position [492, 0]
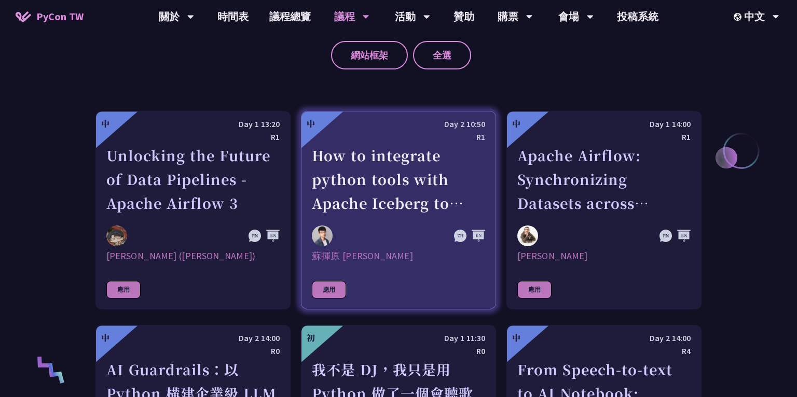
scroll to position [504, 0]
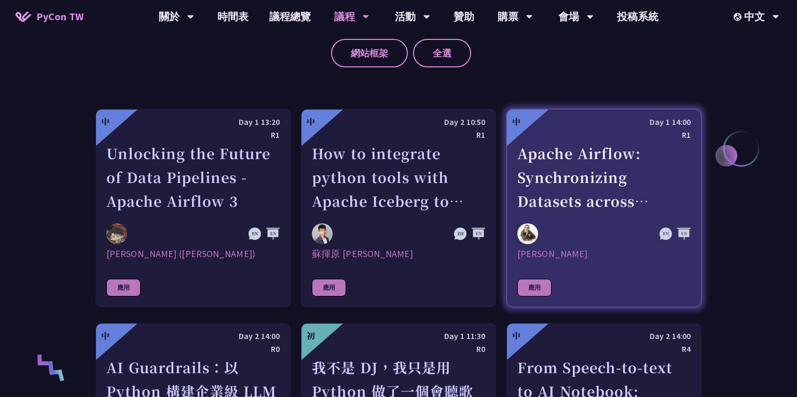
click at [632, 177] on div "Apache Airflow: Synchronizing Datasets across Multiple instances" at bounding box center [603, 178] width 173 height 72
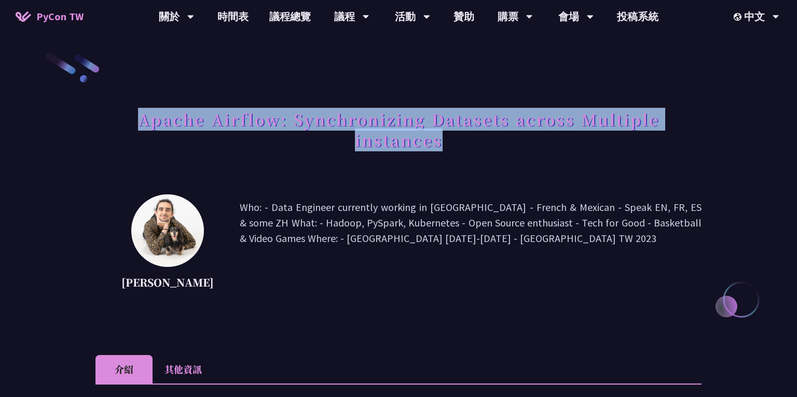
drag, startPoint x: 121, startPoint y: 116, endPoint x: 474, endPoint y: 132, distance: 353.1
click at [474, 132] on h1 "Apache Airflow: Synchronizing Datasets across Multiple instances" at bounding box center [398, 130] width 606 height 52
copy h1 "Apache Airflow: Synchronizing Datasets across Multiple instances"
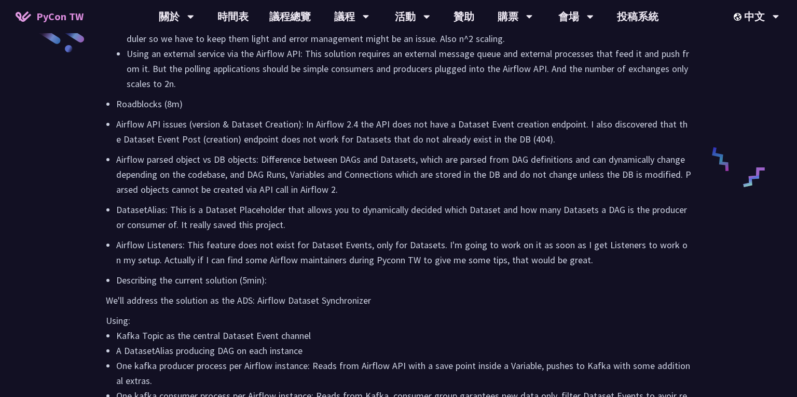
scroll to position [1527, 0]
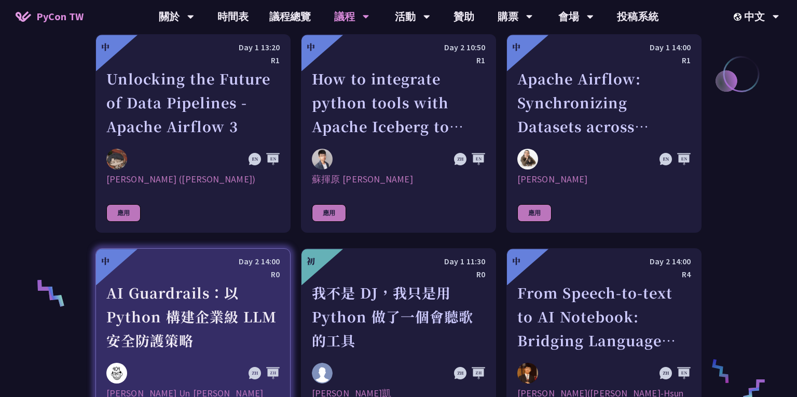
scroll to position [592, 0]
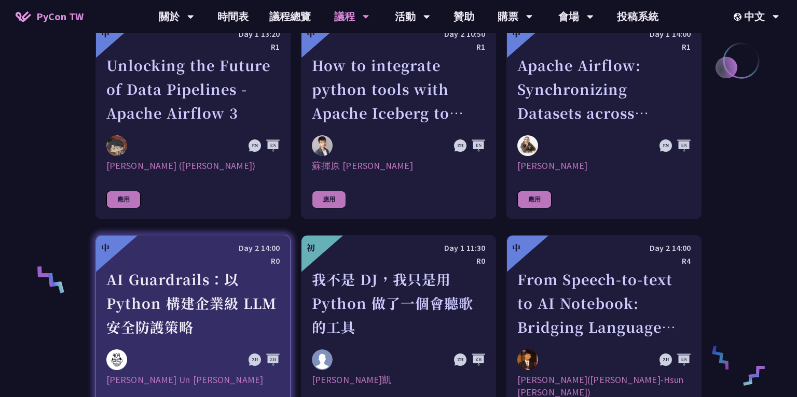
click at [223, 269] on div "AI Guardrails：以 Python 構建企業級 LLM 安全防護策略" at bounding box center [192, 304] width 173 height 72
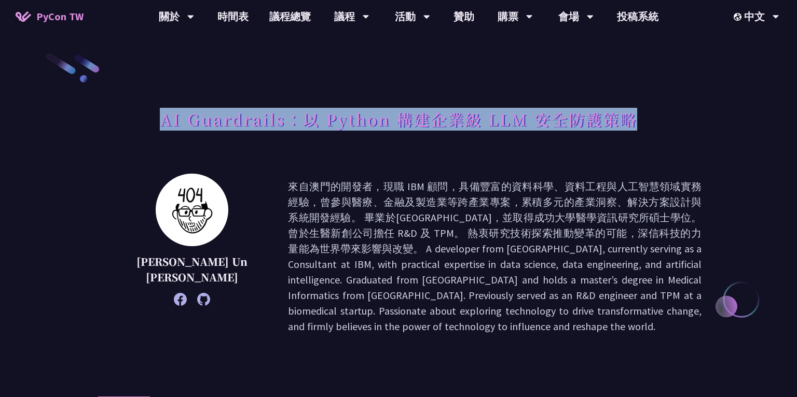
drag, startPoint x: 637, startPoint y: 121, endPoint x: 162, endPoint y: 118, distance: 475.6
click at [162, 118] on div "AI Guardrails：以 Python 構建企業級 LLM 安全防護策略" at bounding box center [398, 131] width 606 height 54
copy h1 "AI Guardrails：以 Python 構建企業級 LLM 安全防護策略"
